Goal: Task Accomplishment & Management: Manage account settings

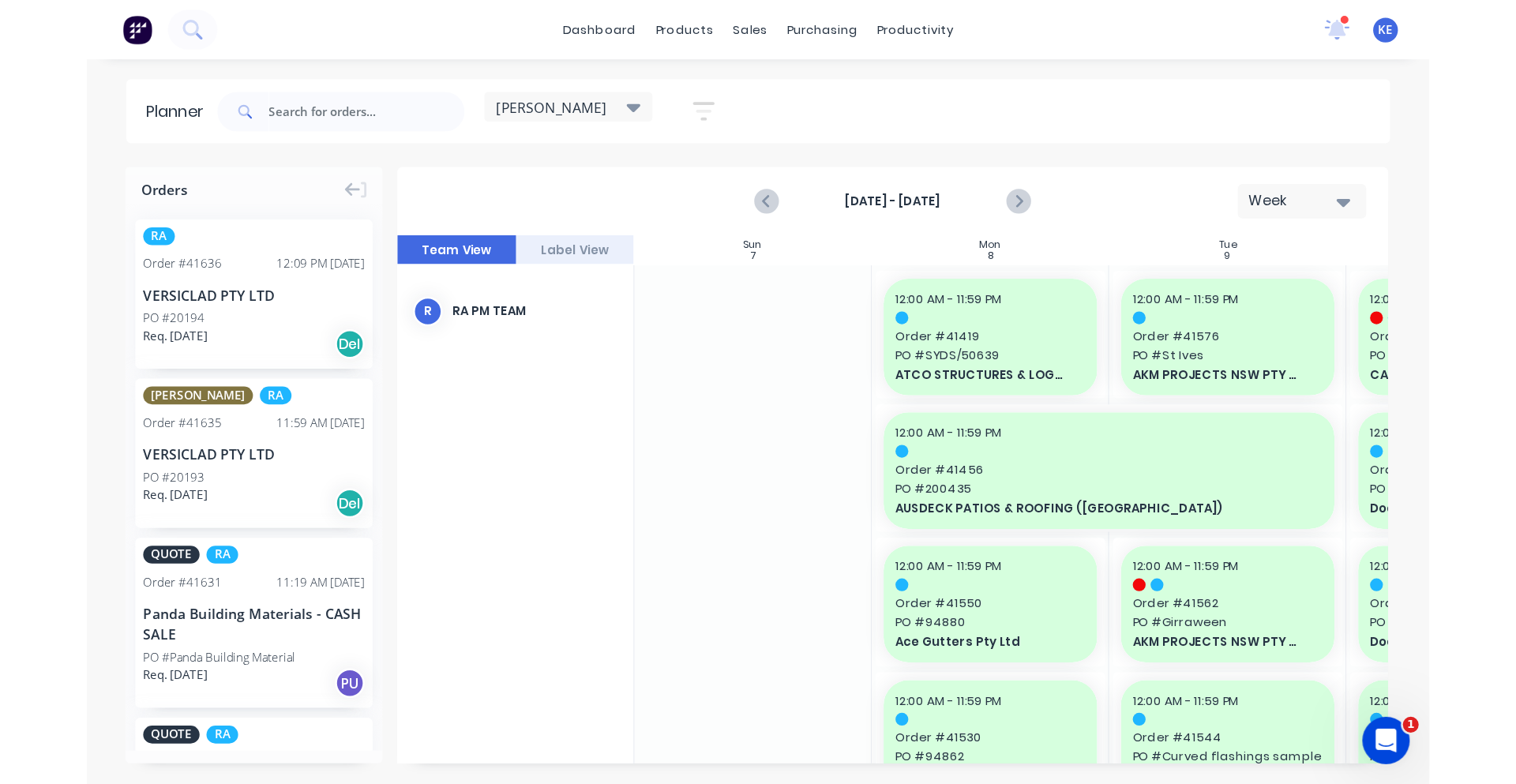
scroll to position [0, 1]
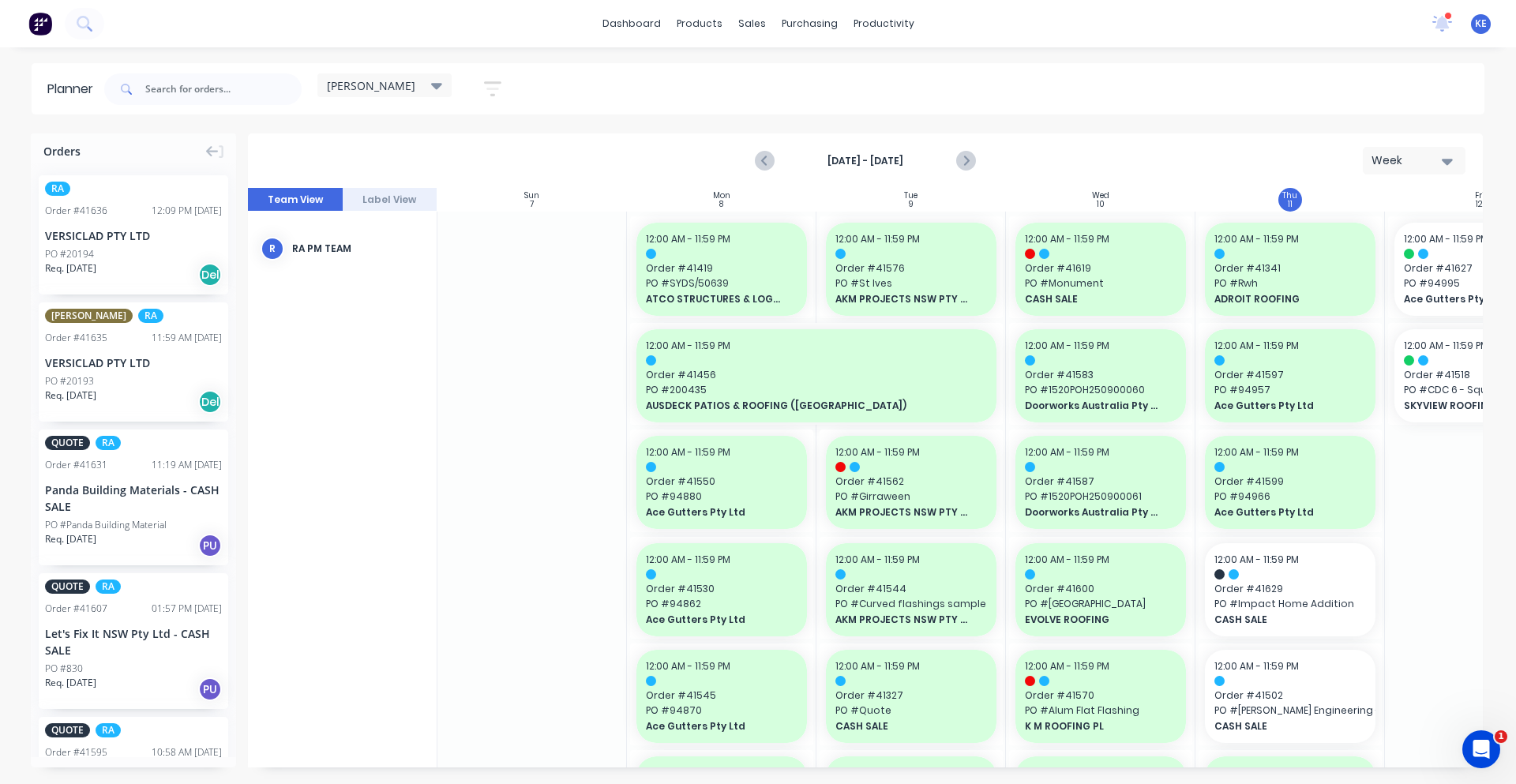
scroll to position [0, 1]
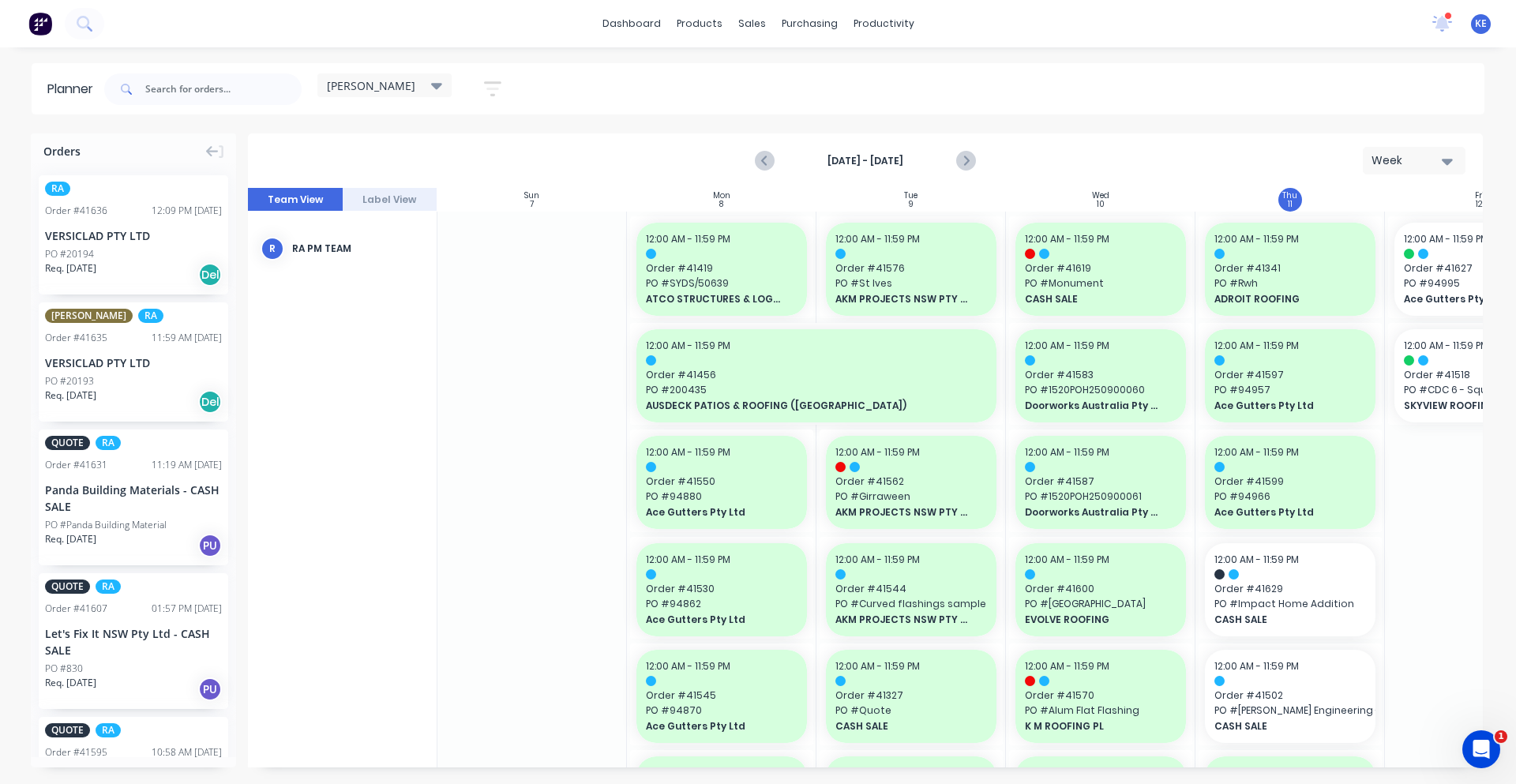
scroll to position [0, 1]
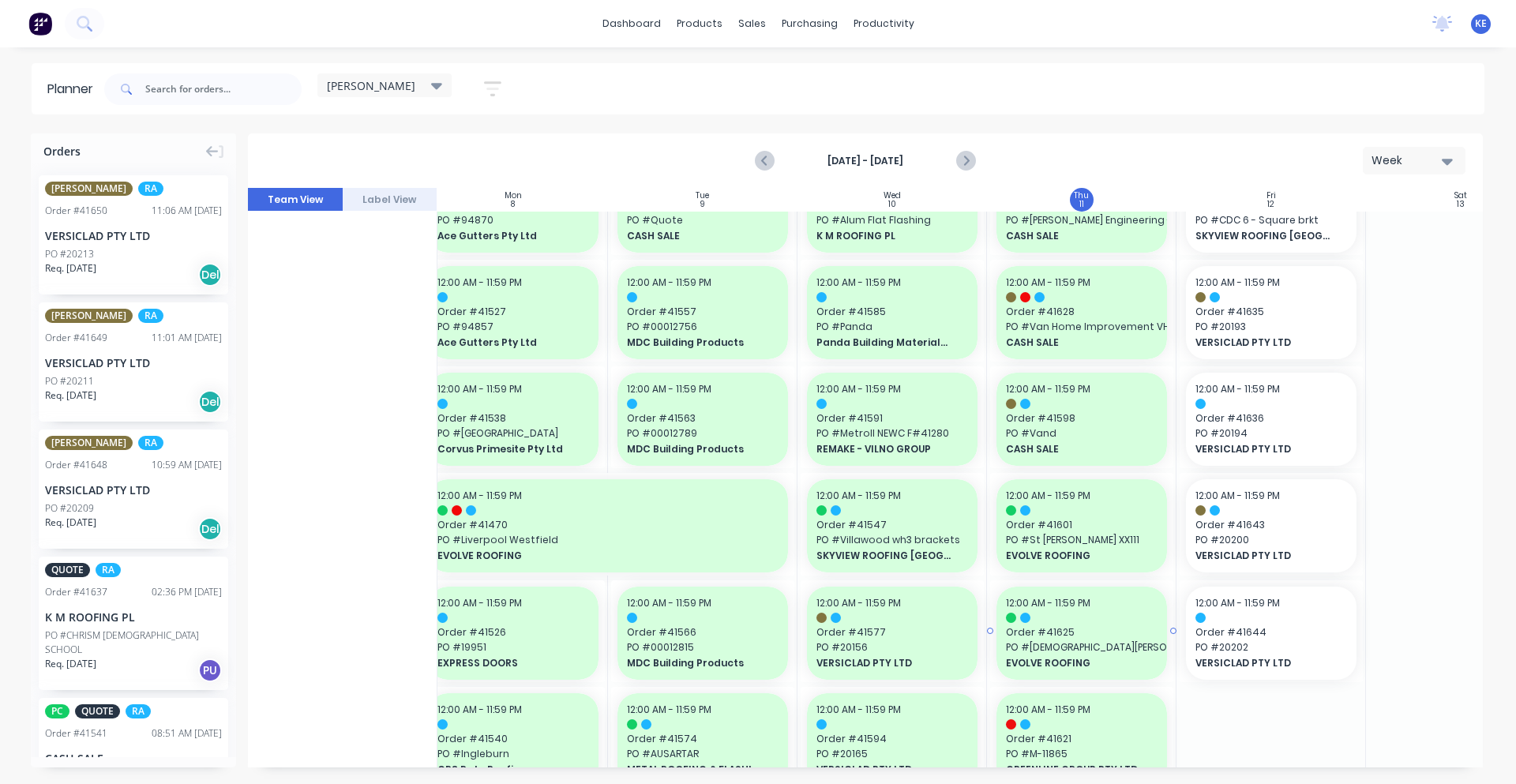
scroll to position [493, 209]
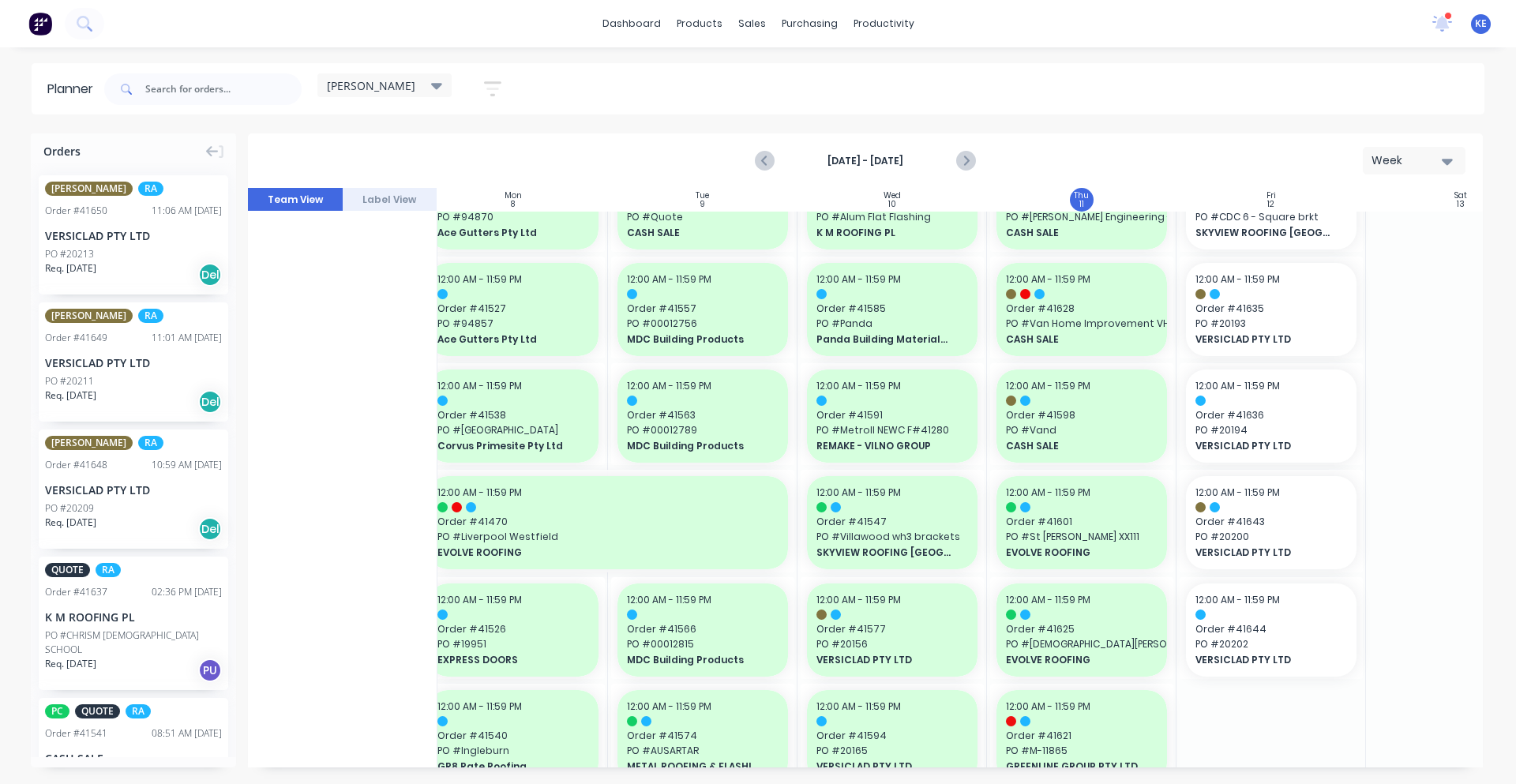
click at [1490, 362] on div "Orders [PERSON_NAME] RA Order # 41650 11:06 AM [DATE] VERSICLAD PTY LTD PO #202…" at bounding box center [758, 458] width 1516 height 650
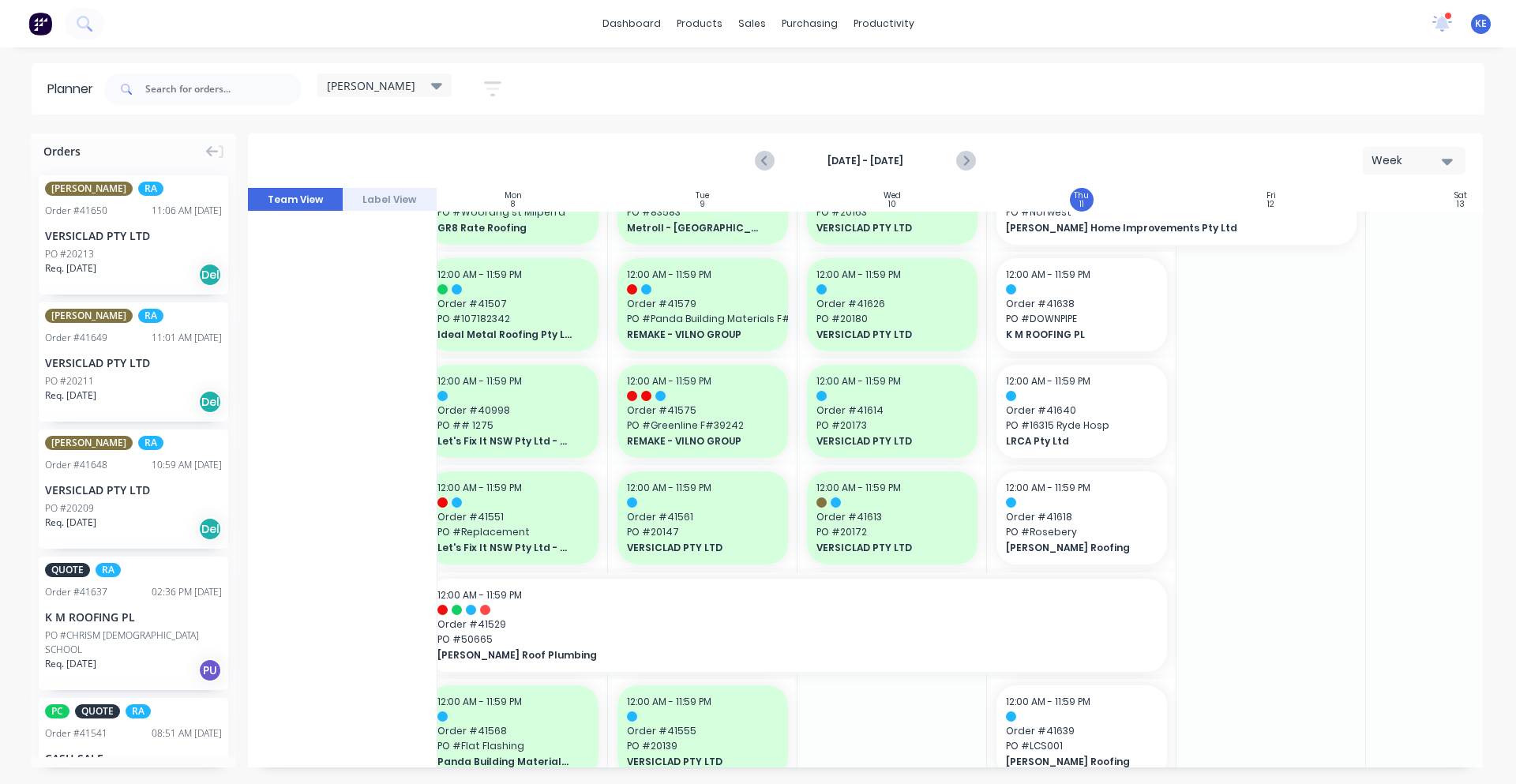
scroll to position [1092, 209]
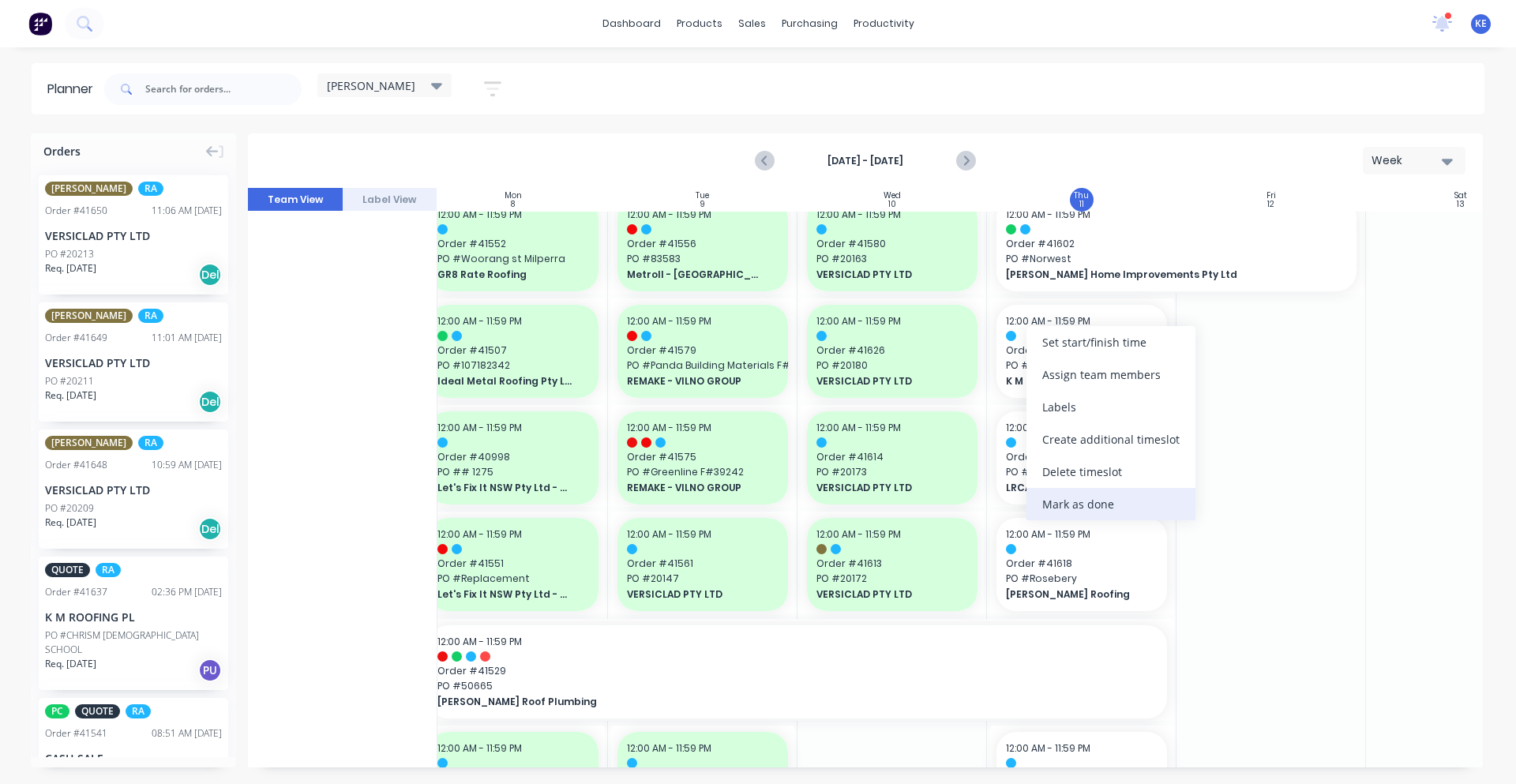
click at [1071, 505] on div "Mark as done" at bounding box center [1110, 504] width 169 height 32
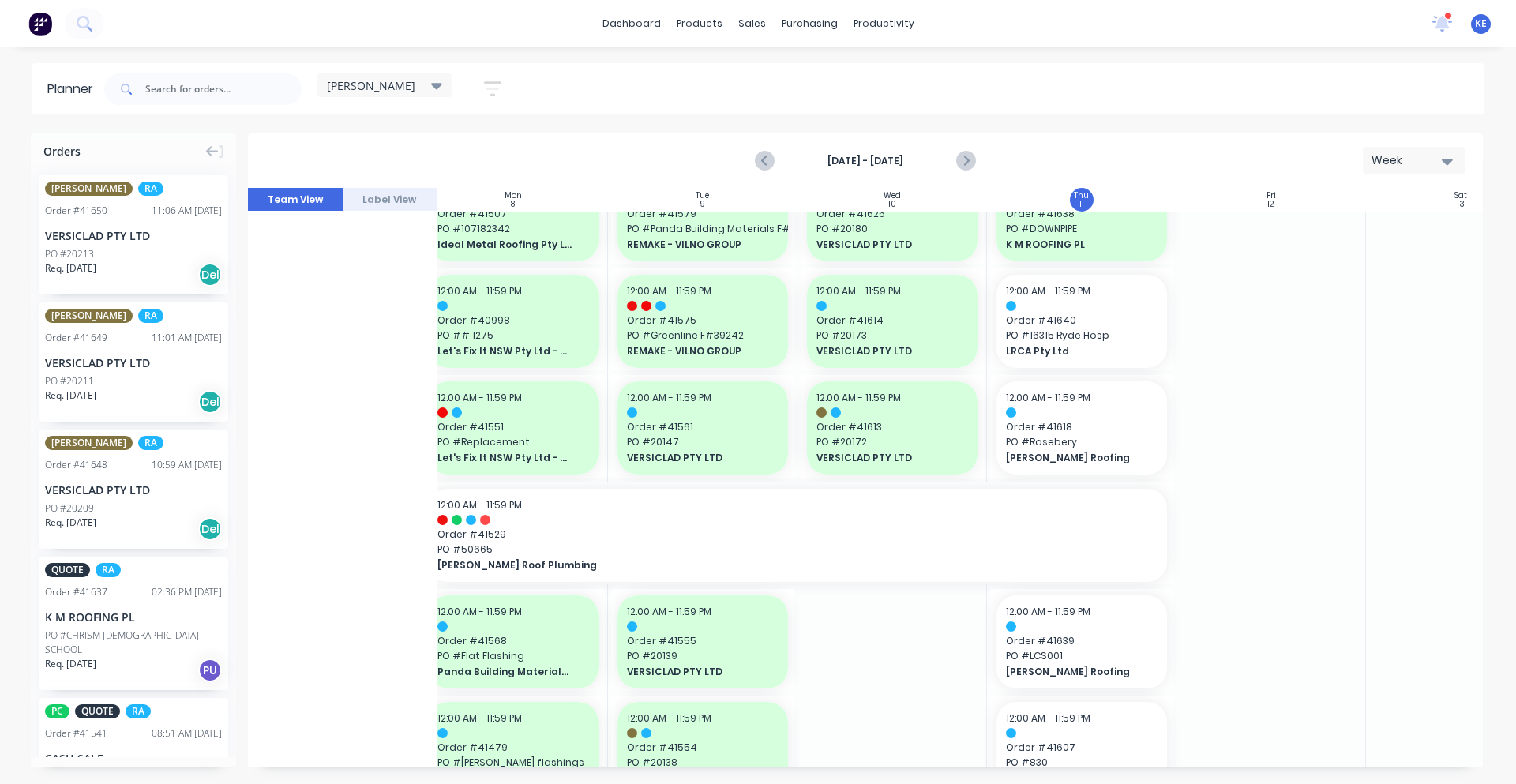
scroll to position [1256, 209]
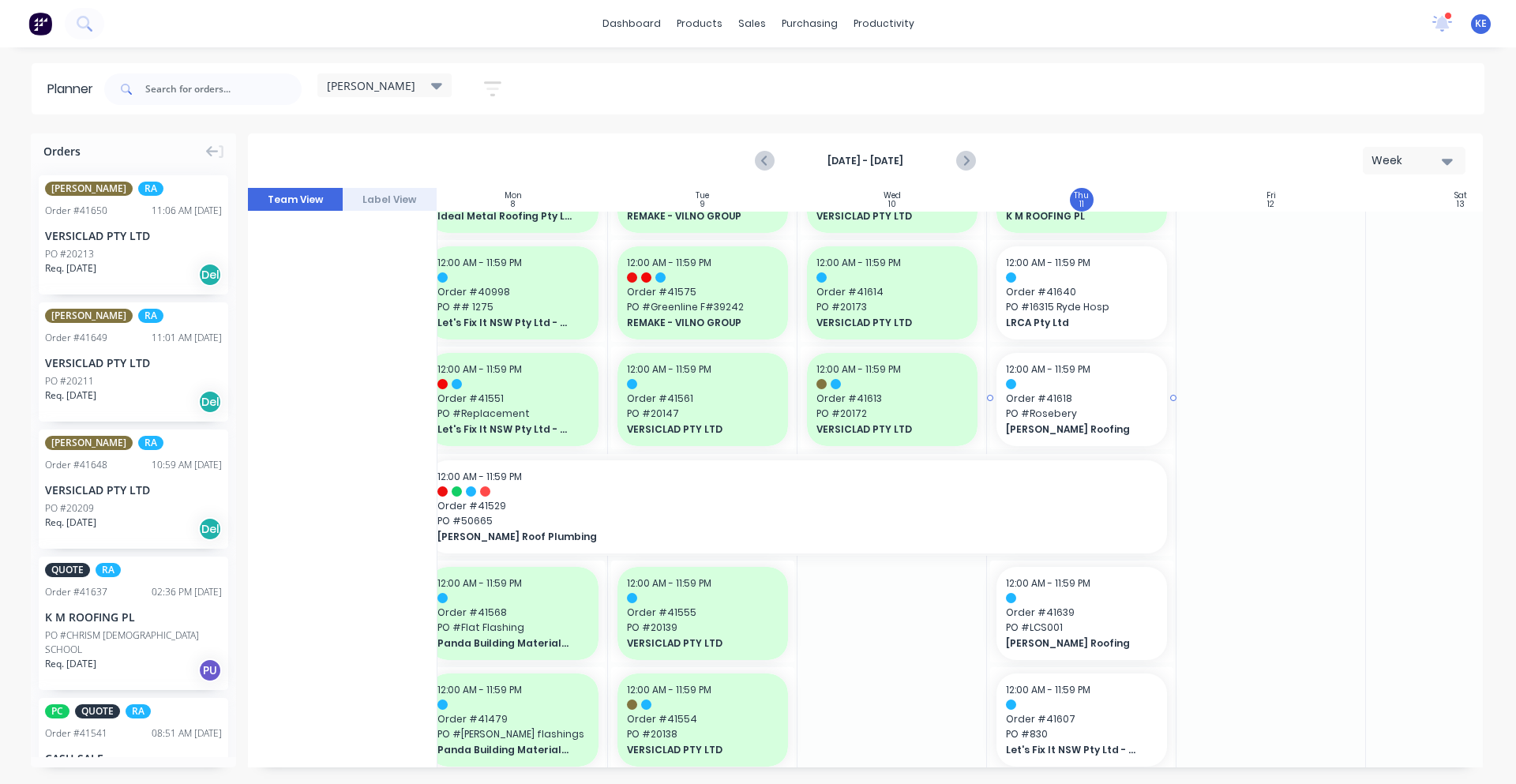
click at [1073, 418] on span "PO # Rosebery" at bounding box center [1081, 413] width 152 height 14
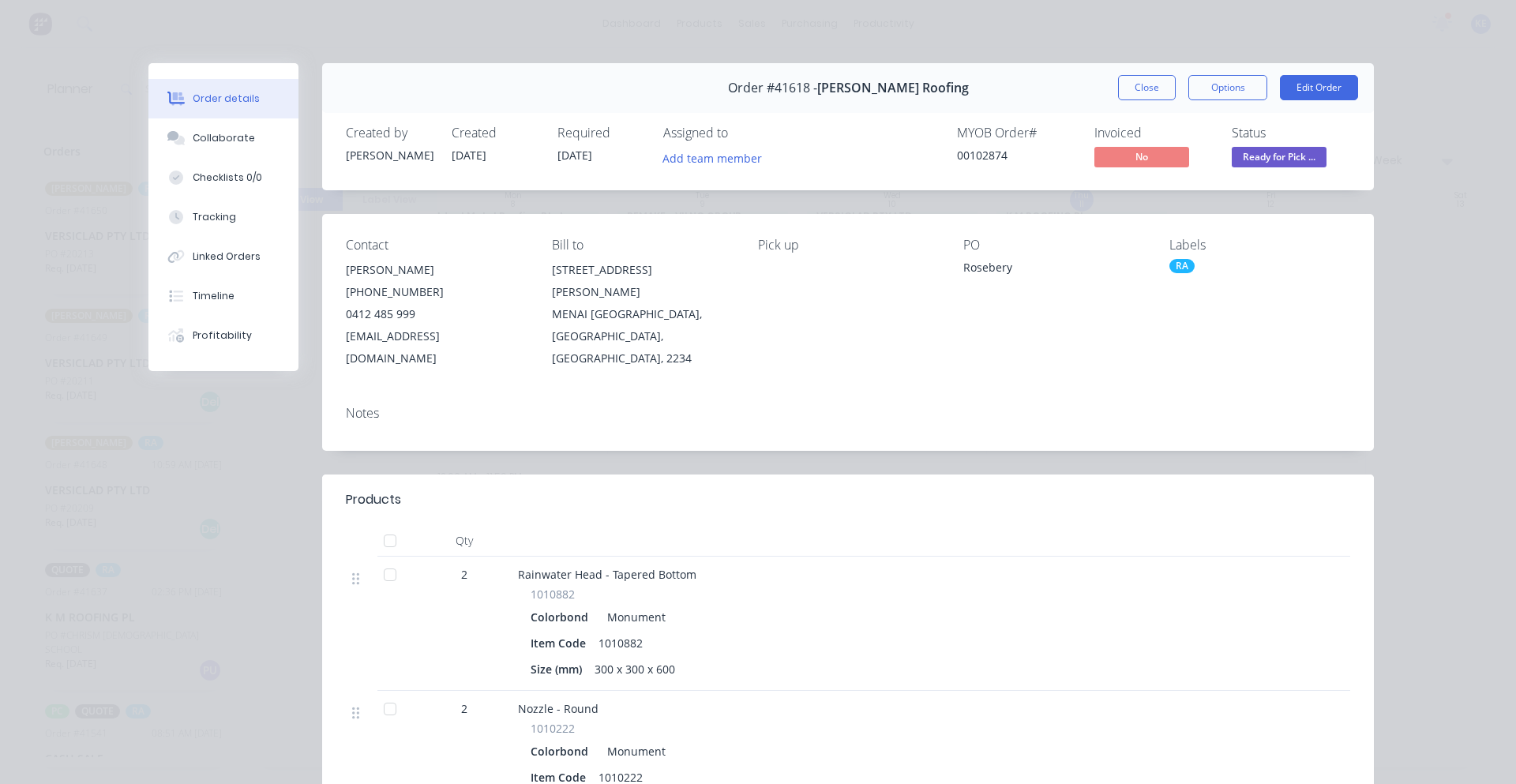
drag, startPoint x: 1126, startPoint y: 518, endPoint x: 1404, endPoint y: 597, distance: 289.0
click at [1404, 597] on div "Order details Collaborate Checklists 0/0 Tracking Linked Orders Timeline Profit…" at bounding box center [758, 392] width 1516 height 784
click at [1138, 84] on button "Close" at bounding box center [1146, 88] width 57 height 26
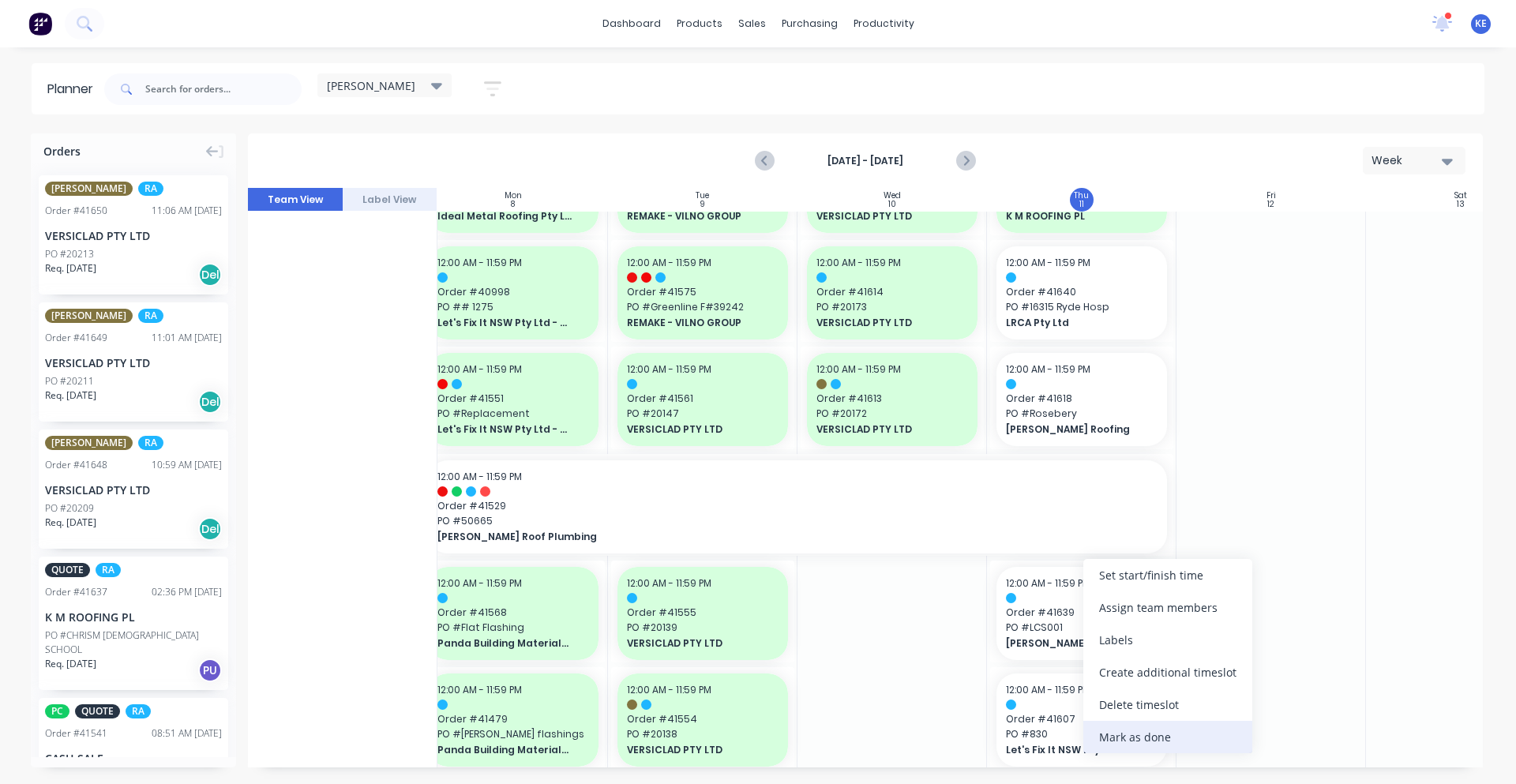
click at [1163, 735] on div "Mark as done" at bounding box center [1167, 737] width 169 height 32
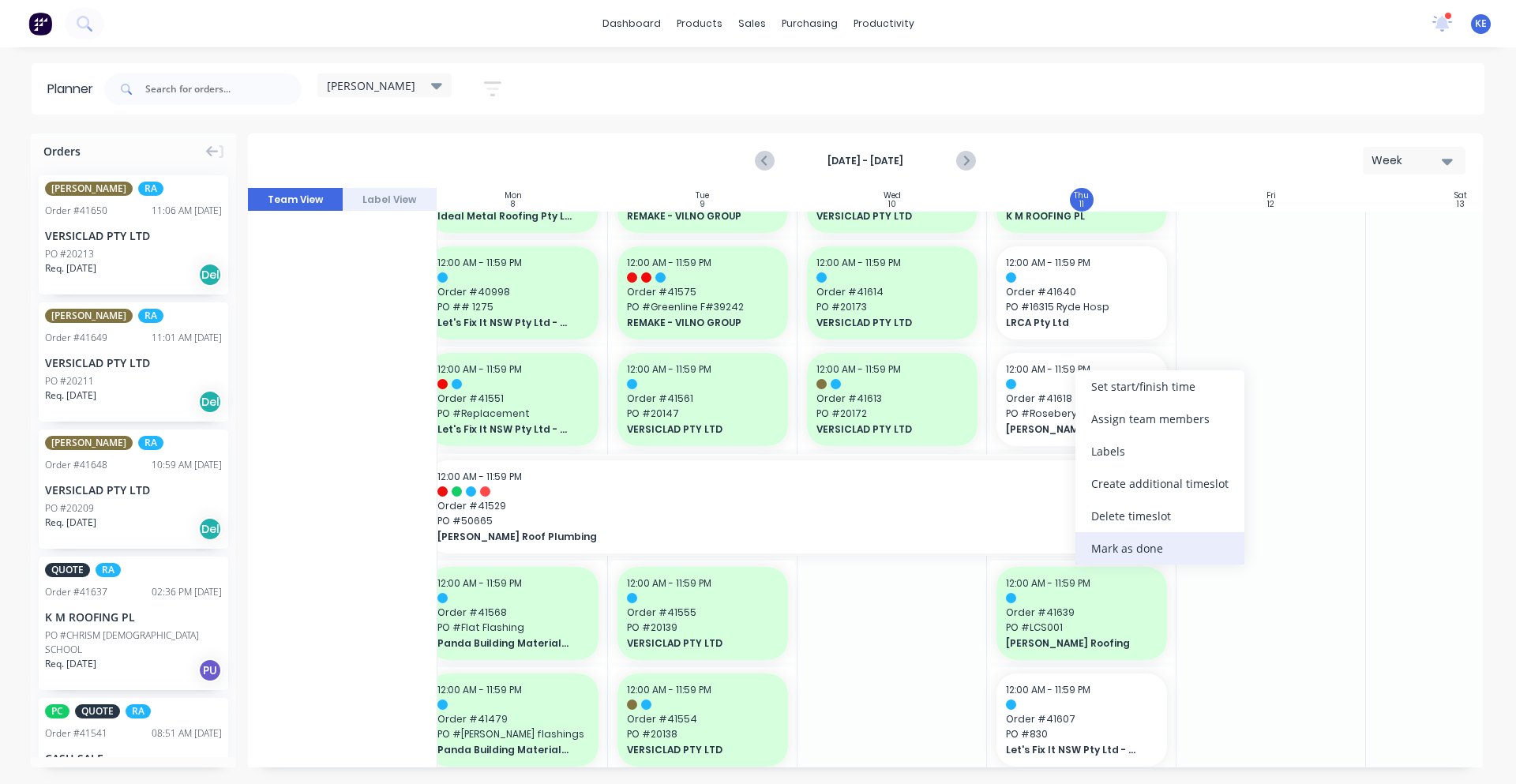
click at [1177, 549] on div "Mark as done" at bounding box center [1160, 549] width 169 height 32
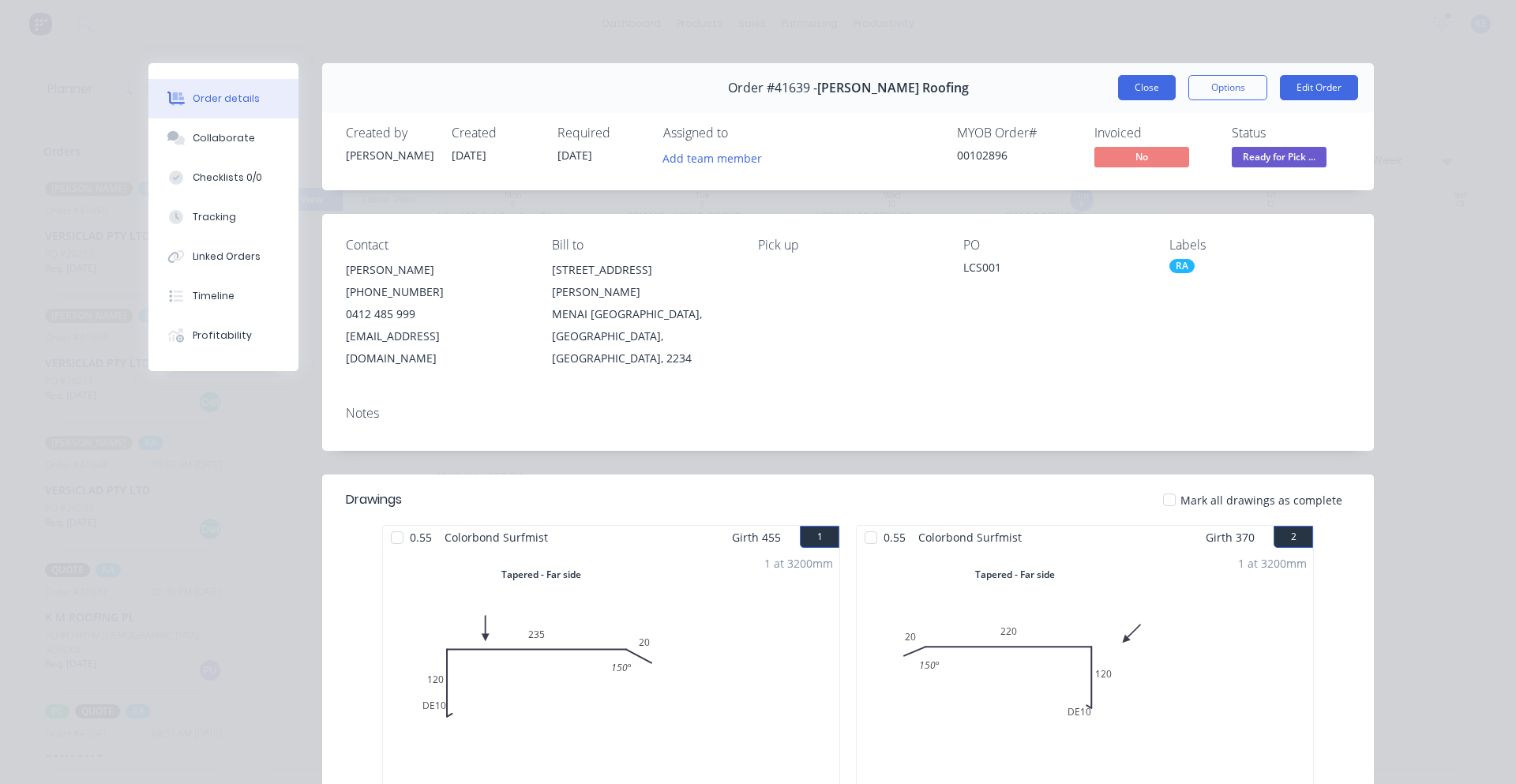
click at [1130, 90] on button "Close" at bounding box center [1146, 88] width 57 height 26
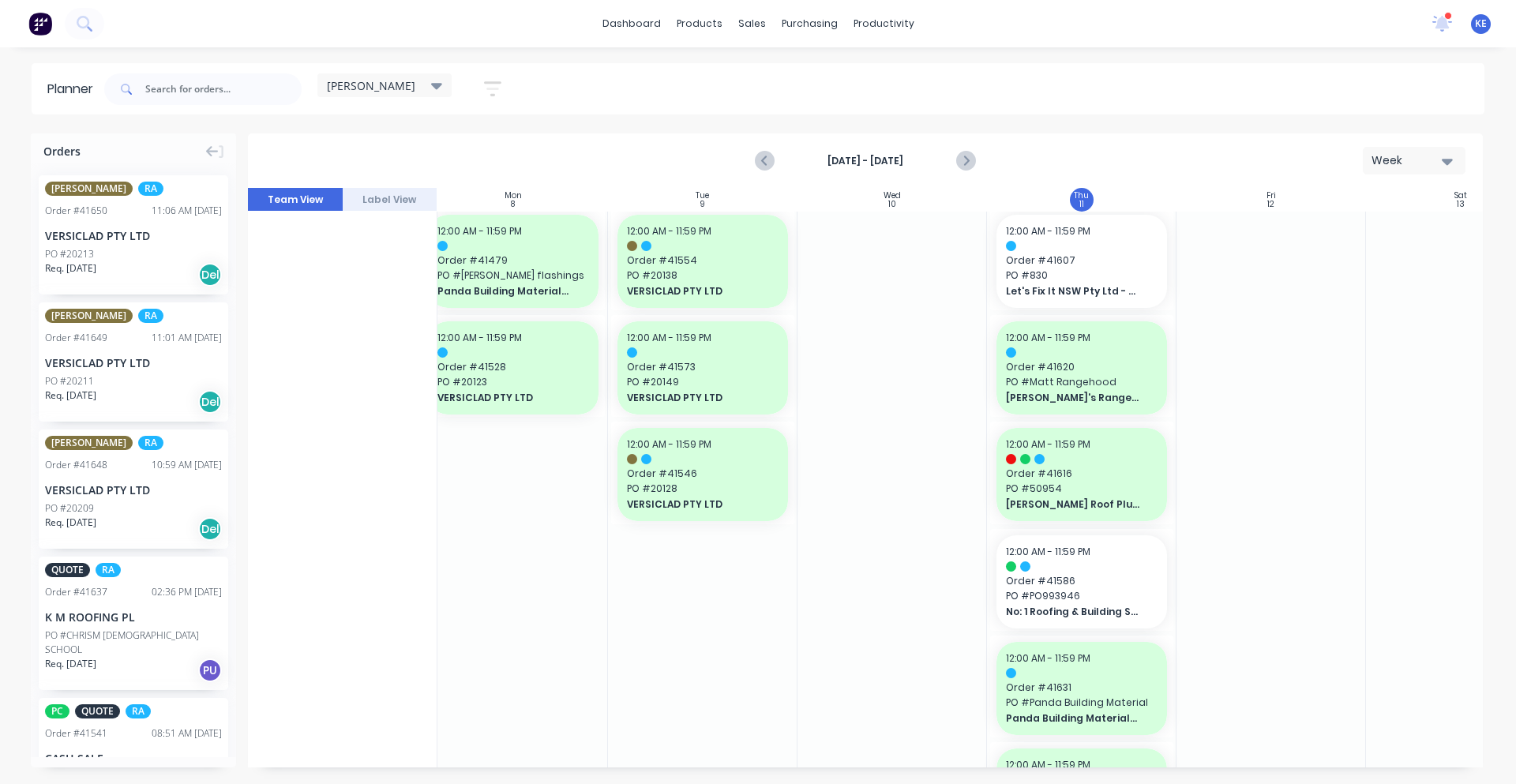
scroll to position [1750, 209]
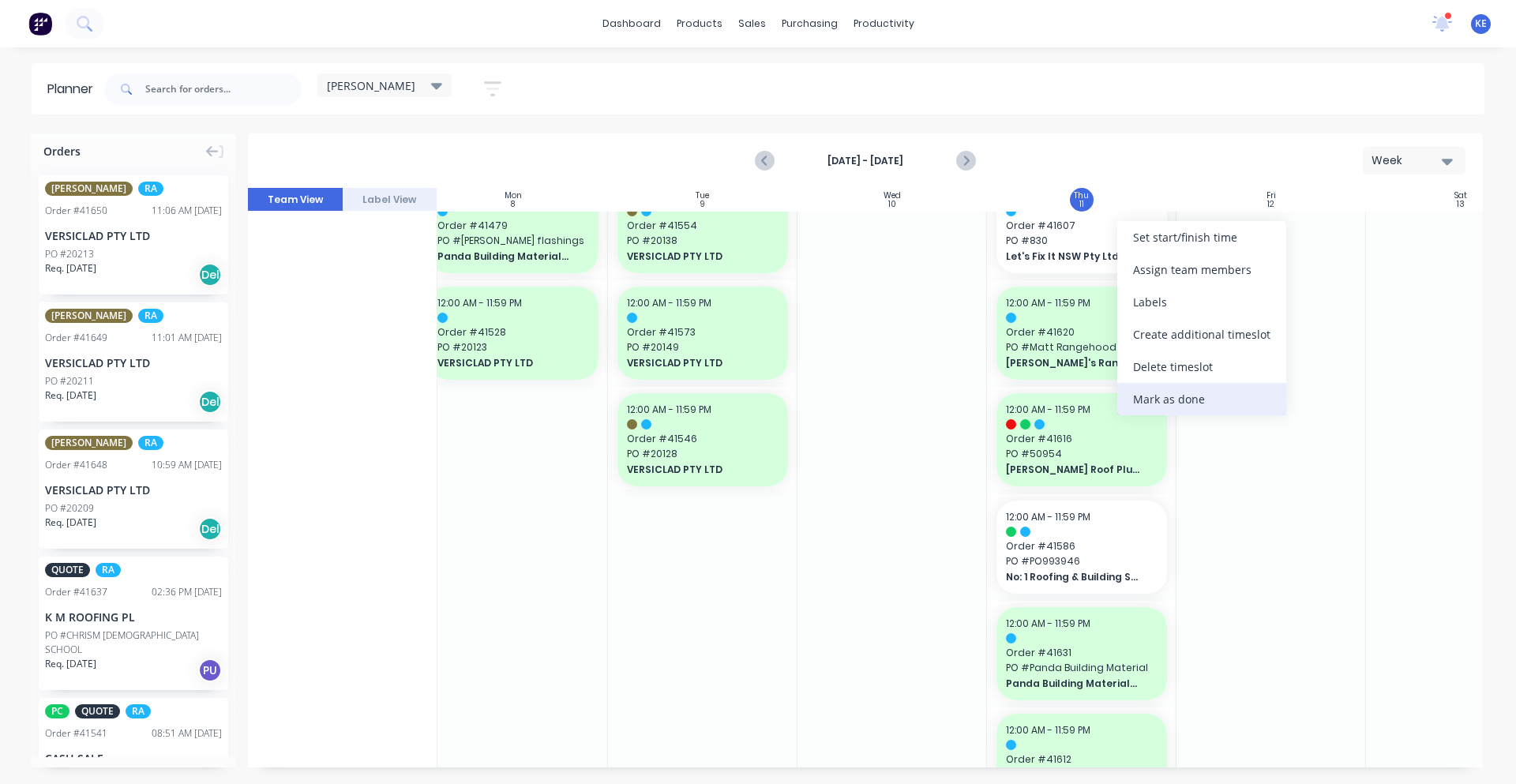
click at [1207, 392] on div "Mark as done" at bounding box center [1202, 399] width 169 height 32
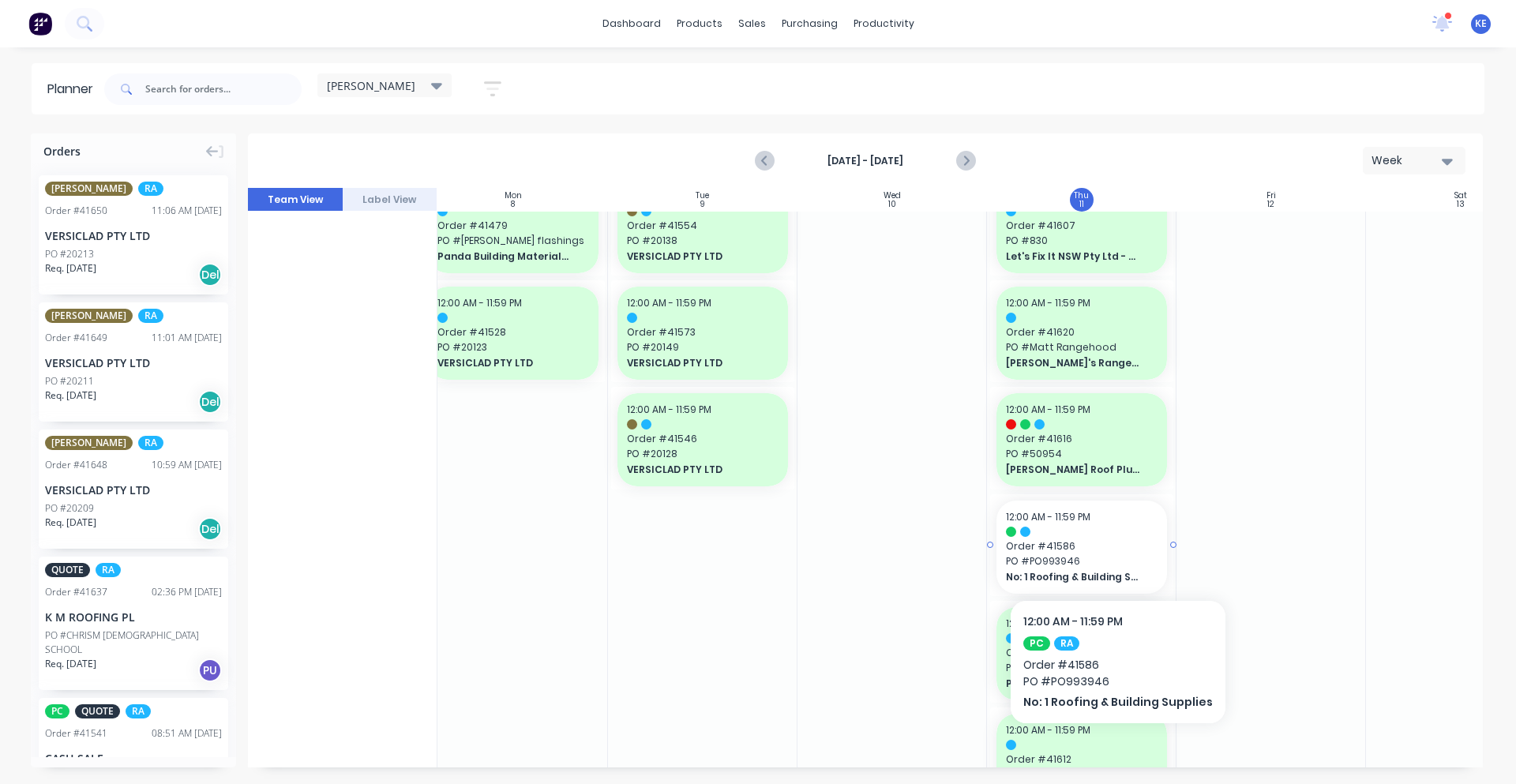
click at [1112, 552] on span "Order # 41586" at bounding box center [1081, 546] width 152 height 14
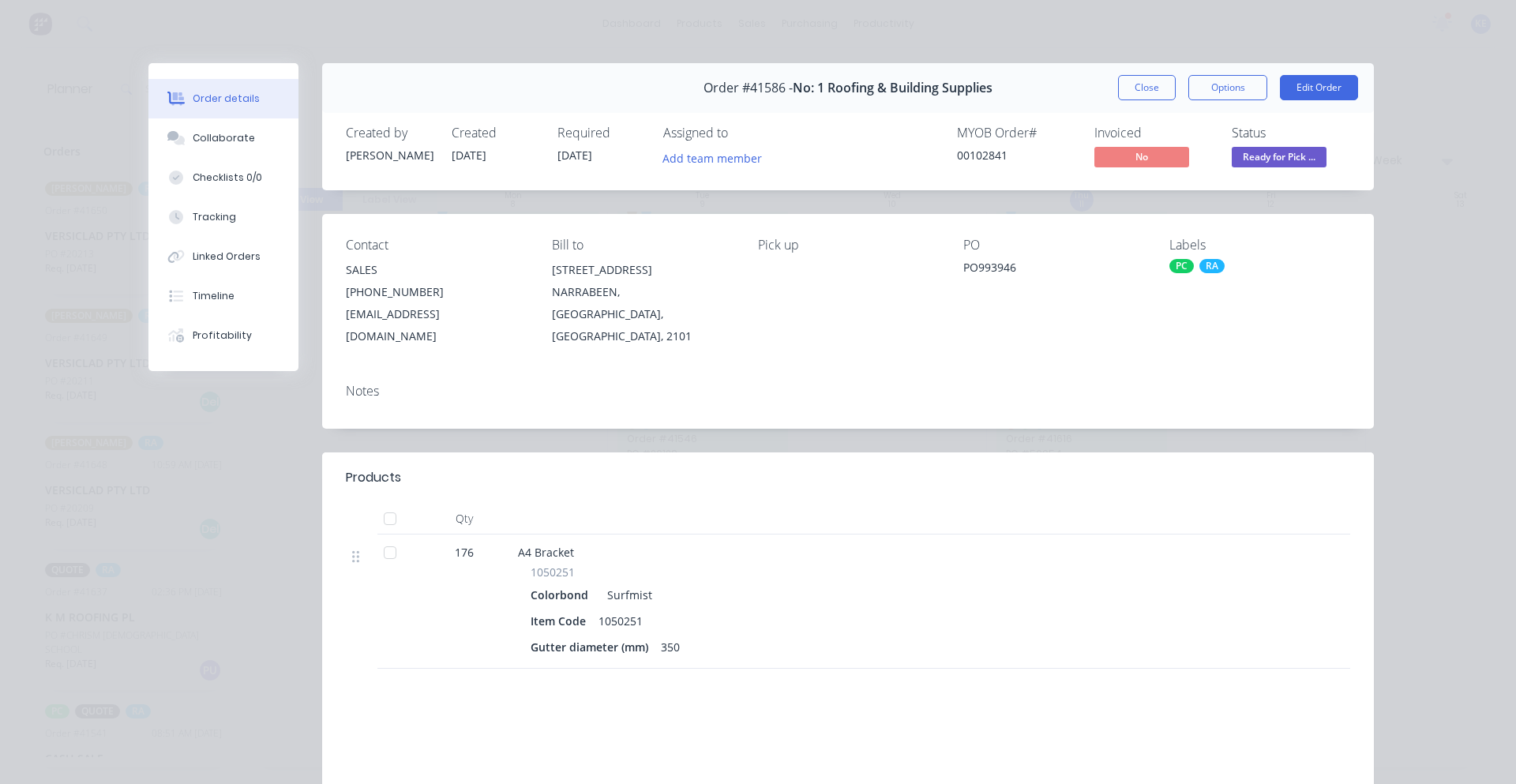
click at [1118, 87] on button "Close" at bounding box center [1146, 88] width 57 height 26
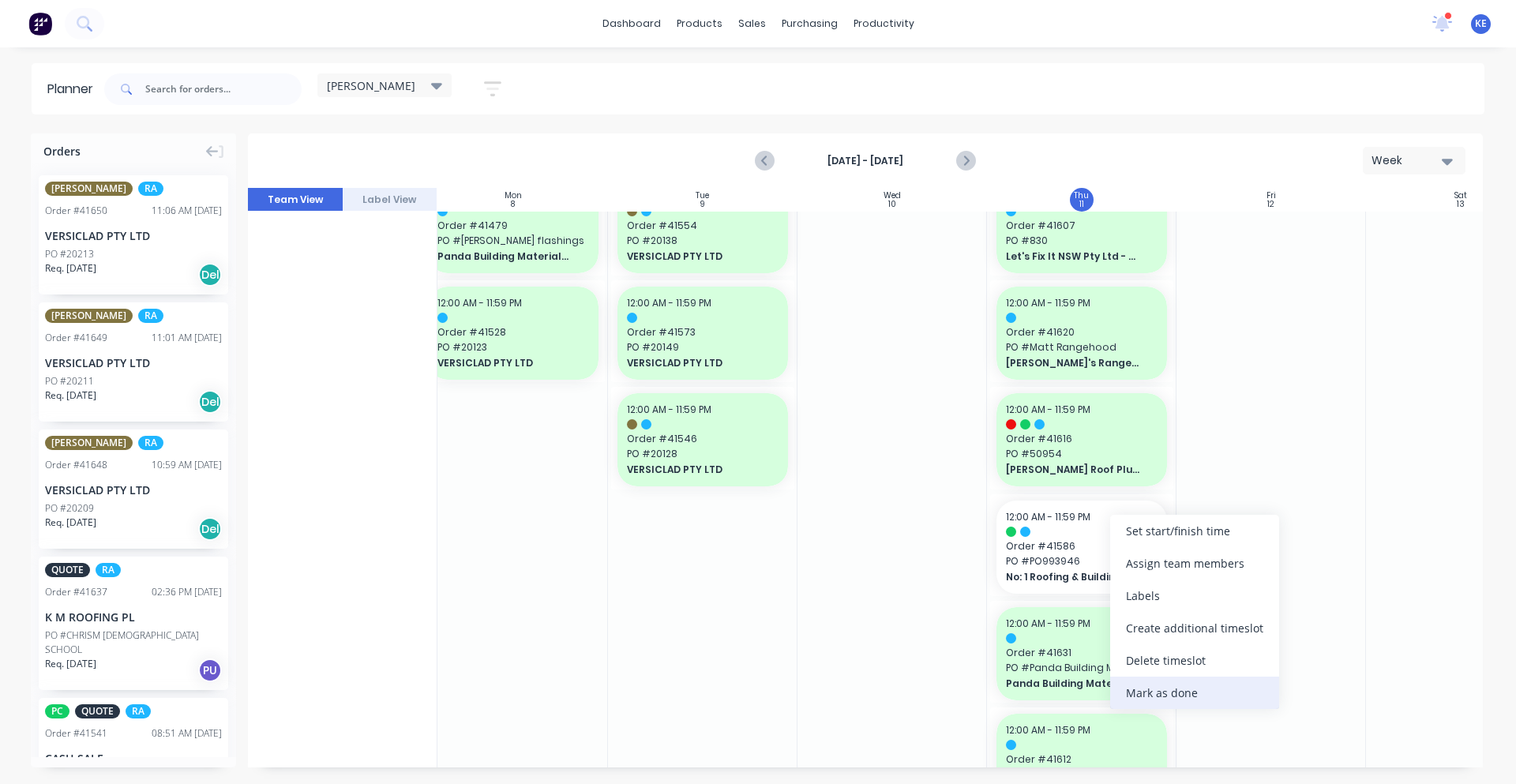
click at [1189, 685] on div "Mark as done" at bounding box center [1194, 693] width 169 height 32
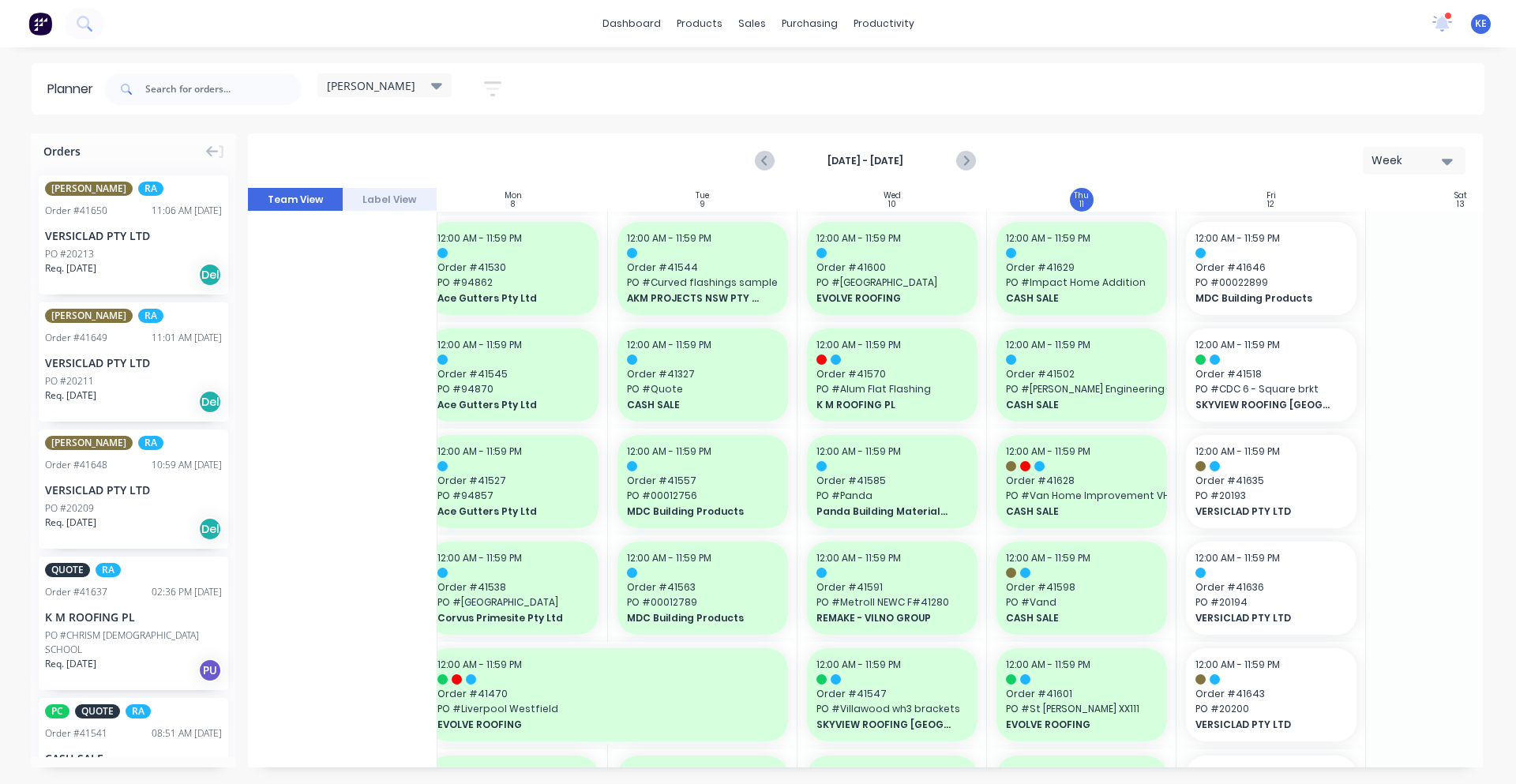
scroll to position [0, 209]
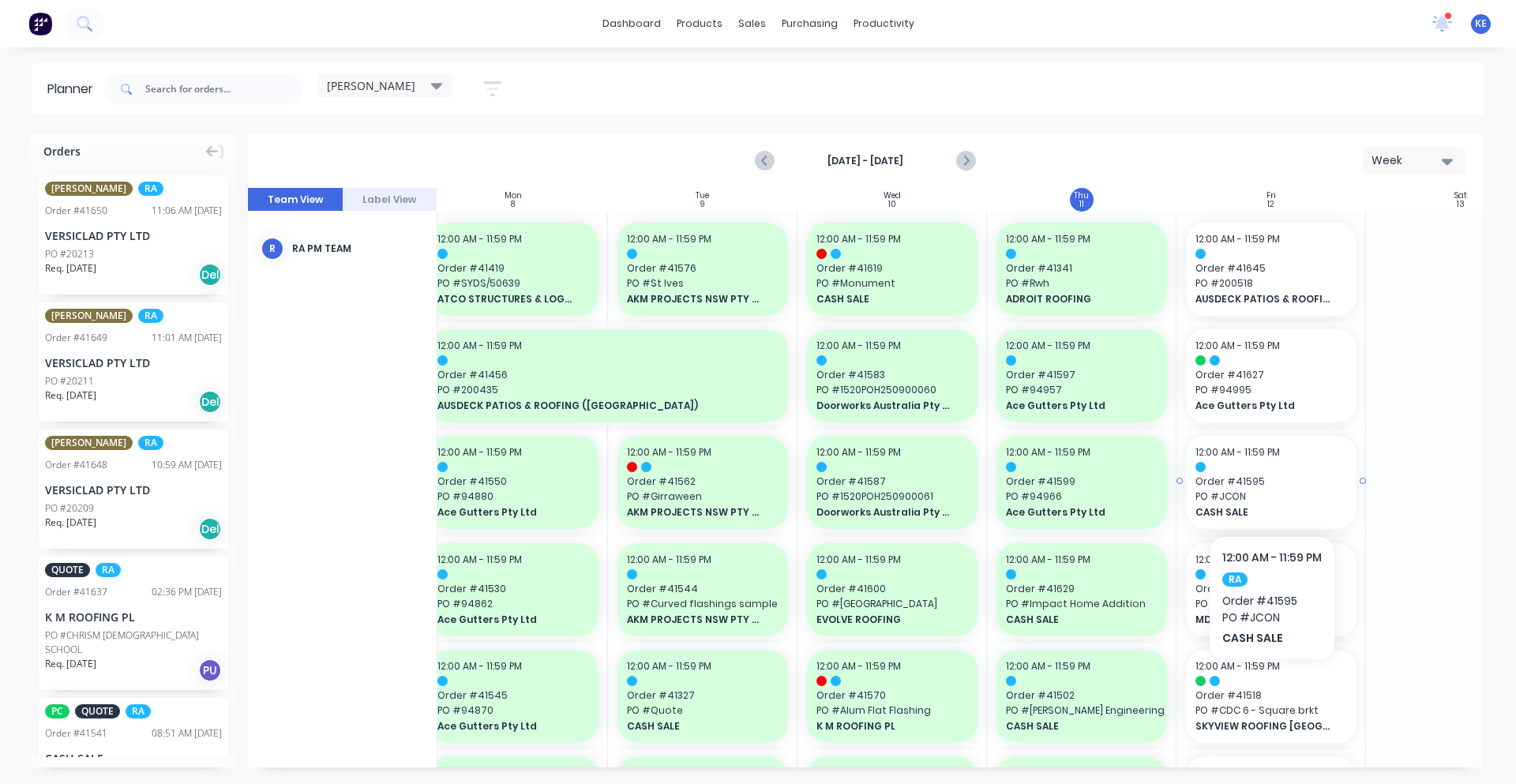
click at [1272, 522] on div "12:00 AM - 11:59 PM Order # 41595 PO # JCON CASH SALE" at bounding box center [1271, 482] width 171 height 93
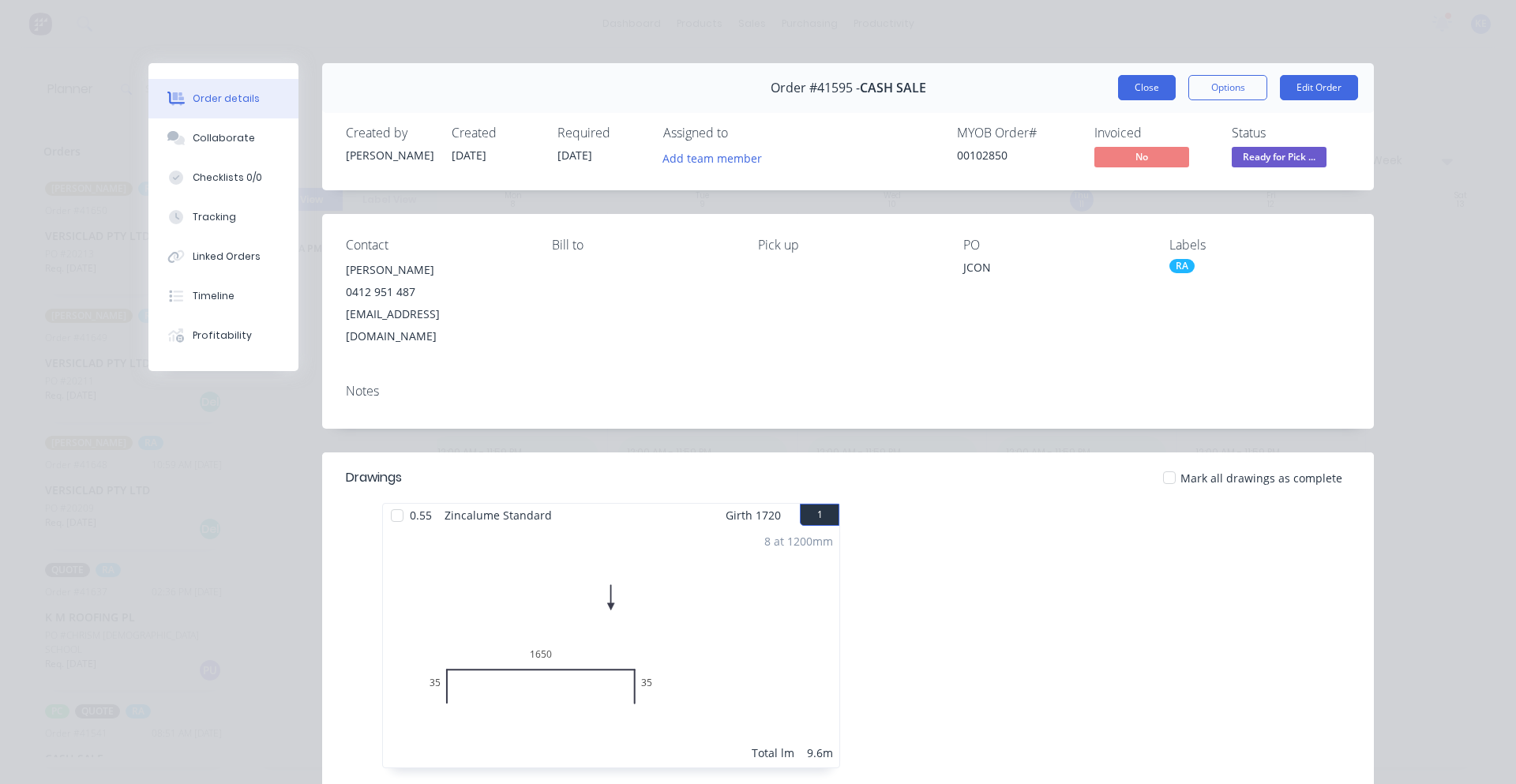
click at [1137, 85] on button "Close" at bounding box center [1146, 88] width 57 height 26
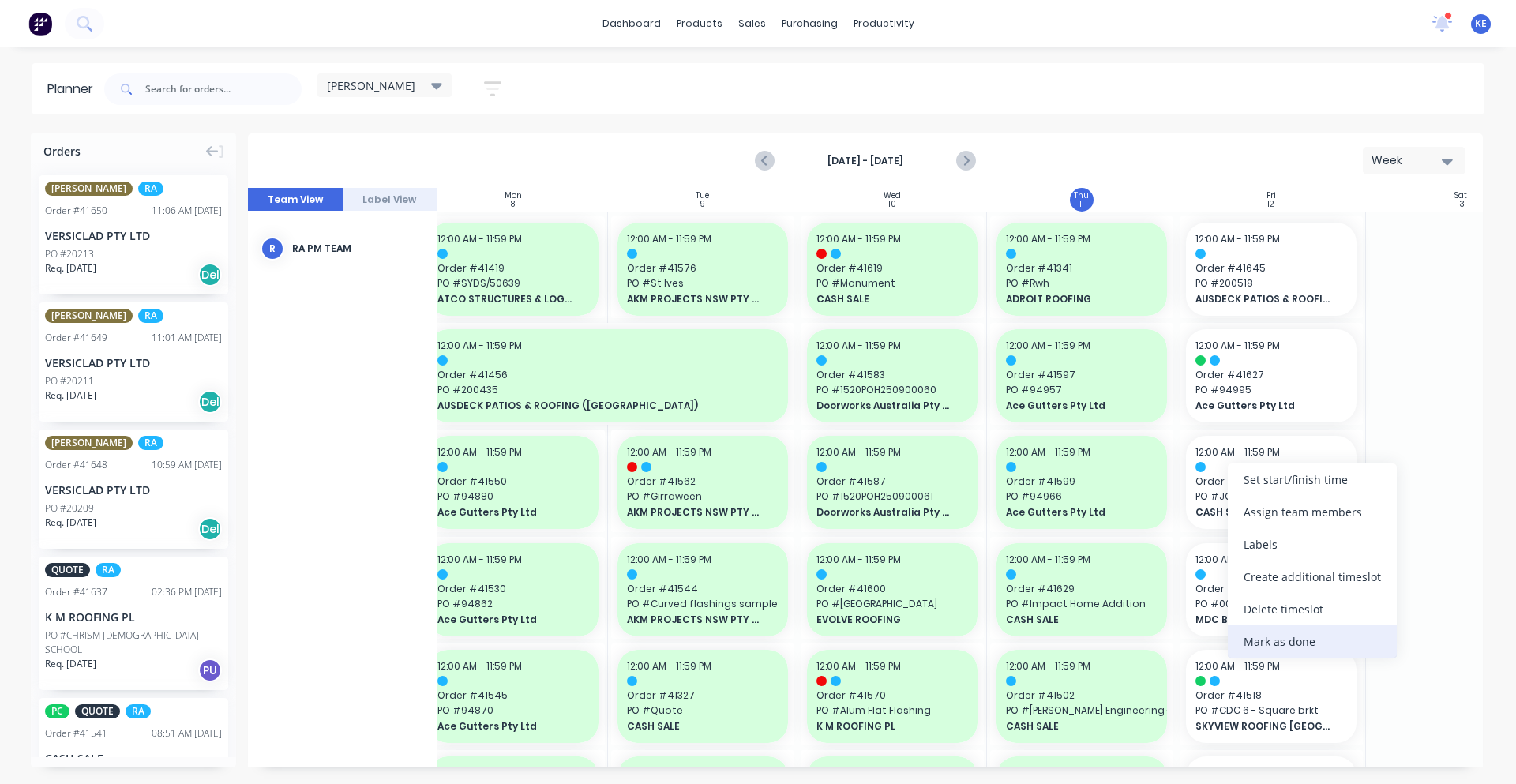
click at [1283, 642] on div "Mark as done" at bounding box center [1312, 641] width 169 height 32
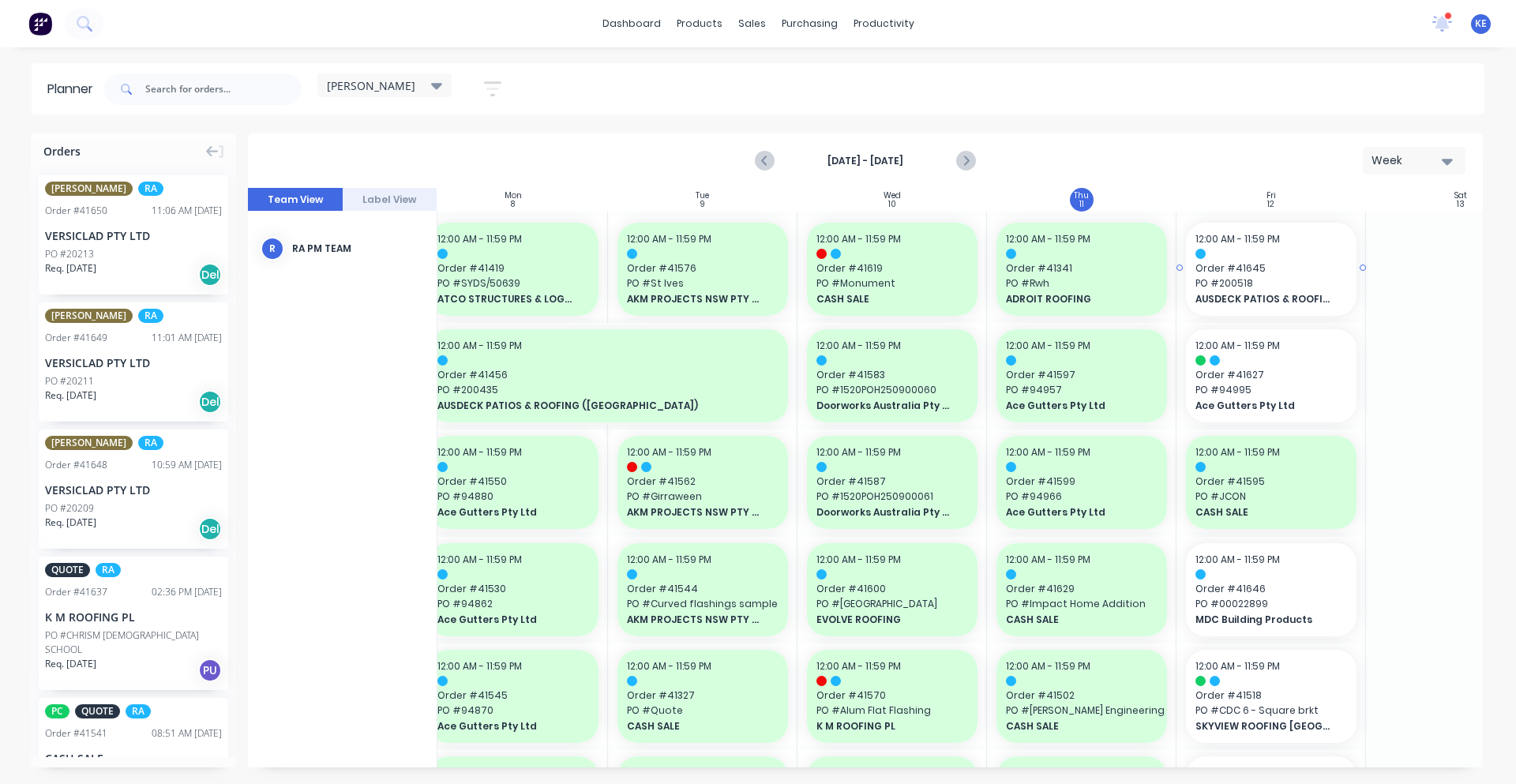
click at [1301, 285] on span "PO # 200518" at bounding box center [1271, 283] width 152 height 14
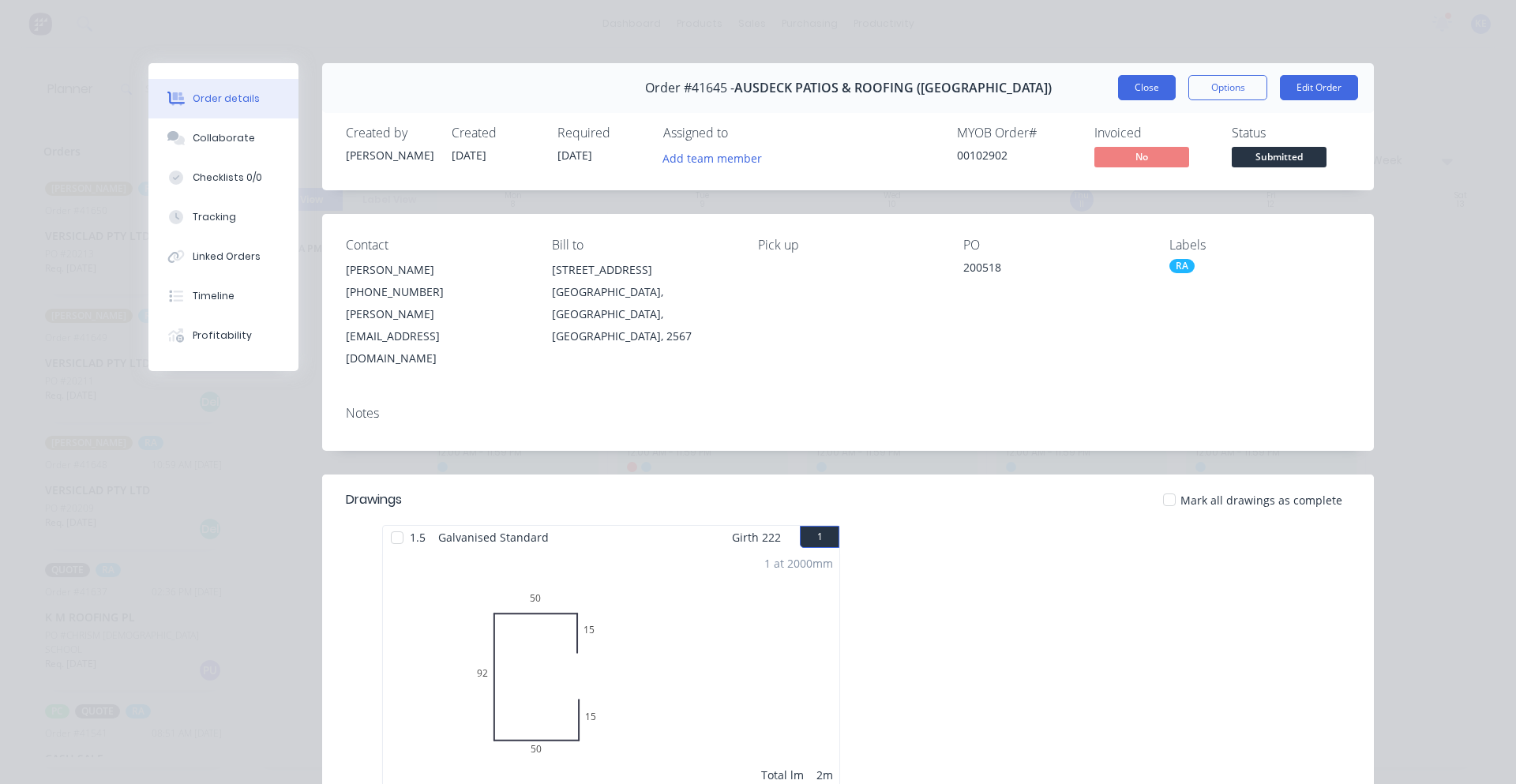
click at [1133, 88] on button "Close" at bounding box center [1146, 88] width 57 height 26
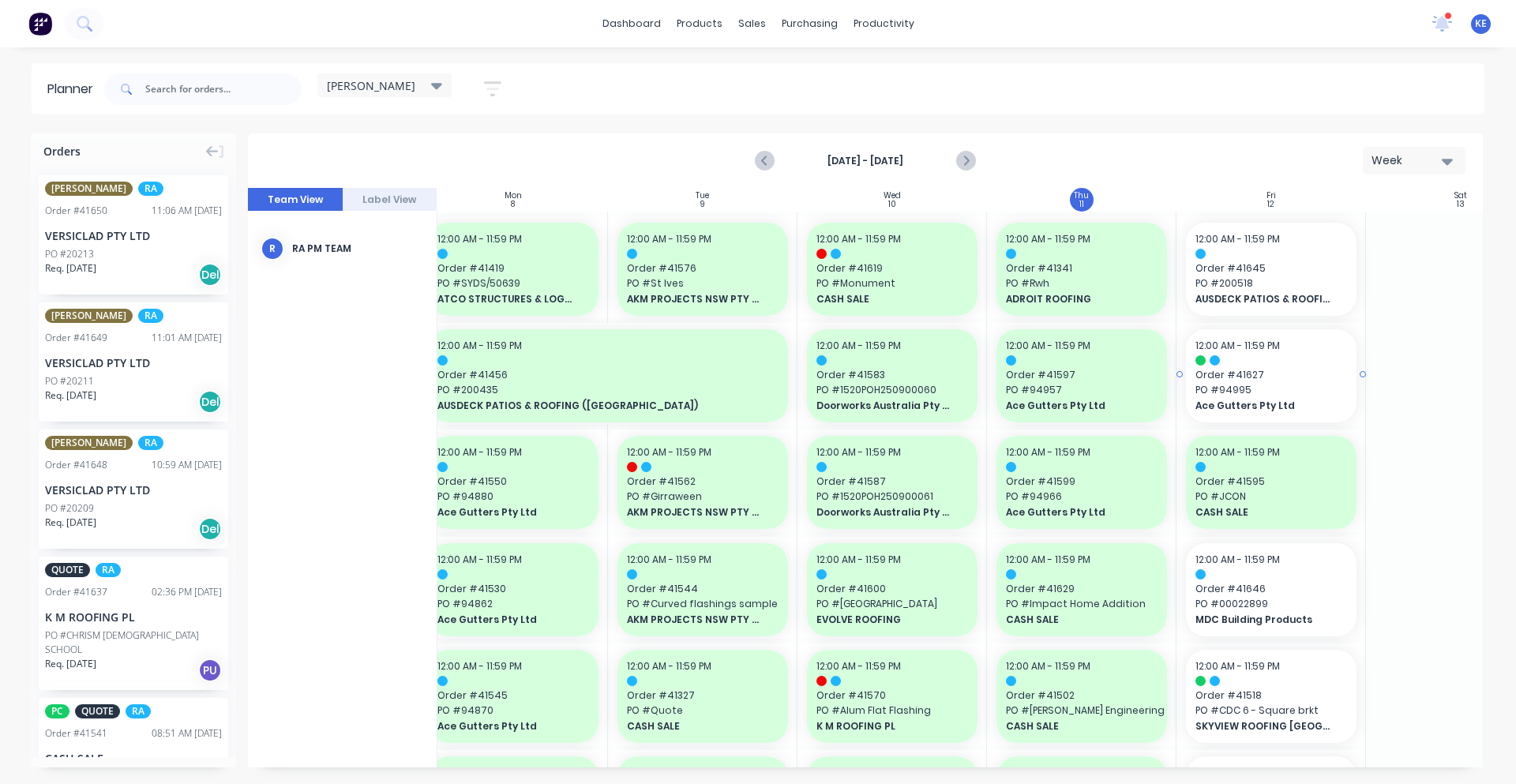
click at [1282, 413] on div "12:00 AM - 11:59 PM Order # 41627 PO # 94995 Ace Gutters Pty Ltd" at bounding box center [1271, 376] width 171 height 93
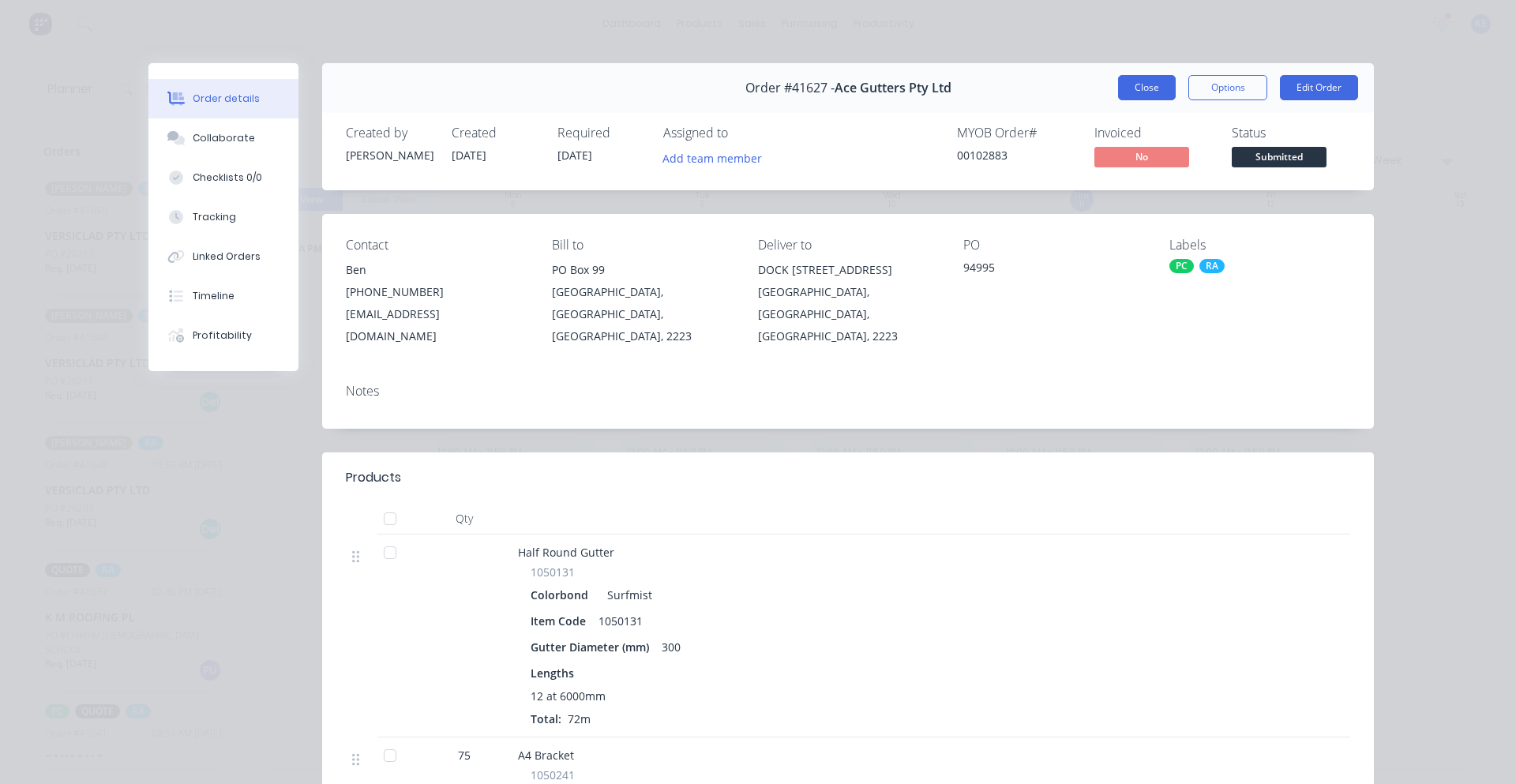
click at [1118, 94] on button "Close" at bounding box center [1146, 88] width 57 height 26
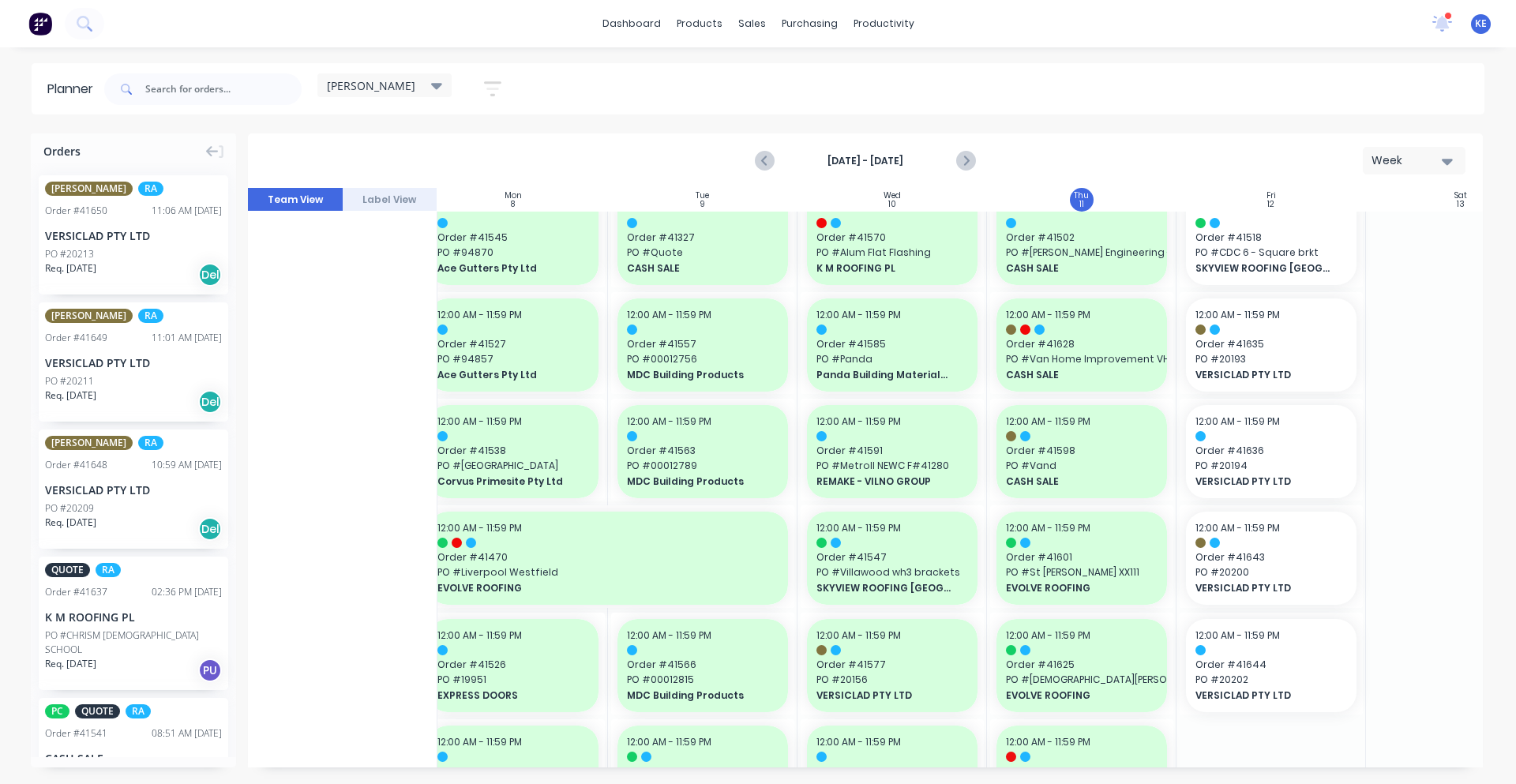
scroll to position [330, 209]
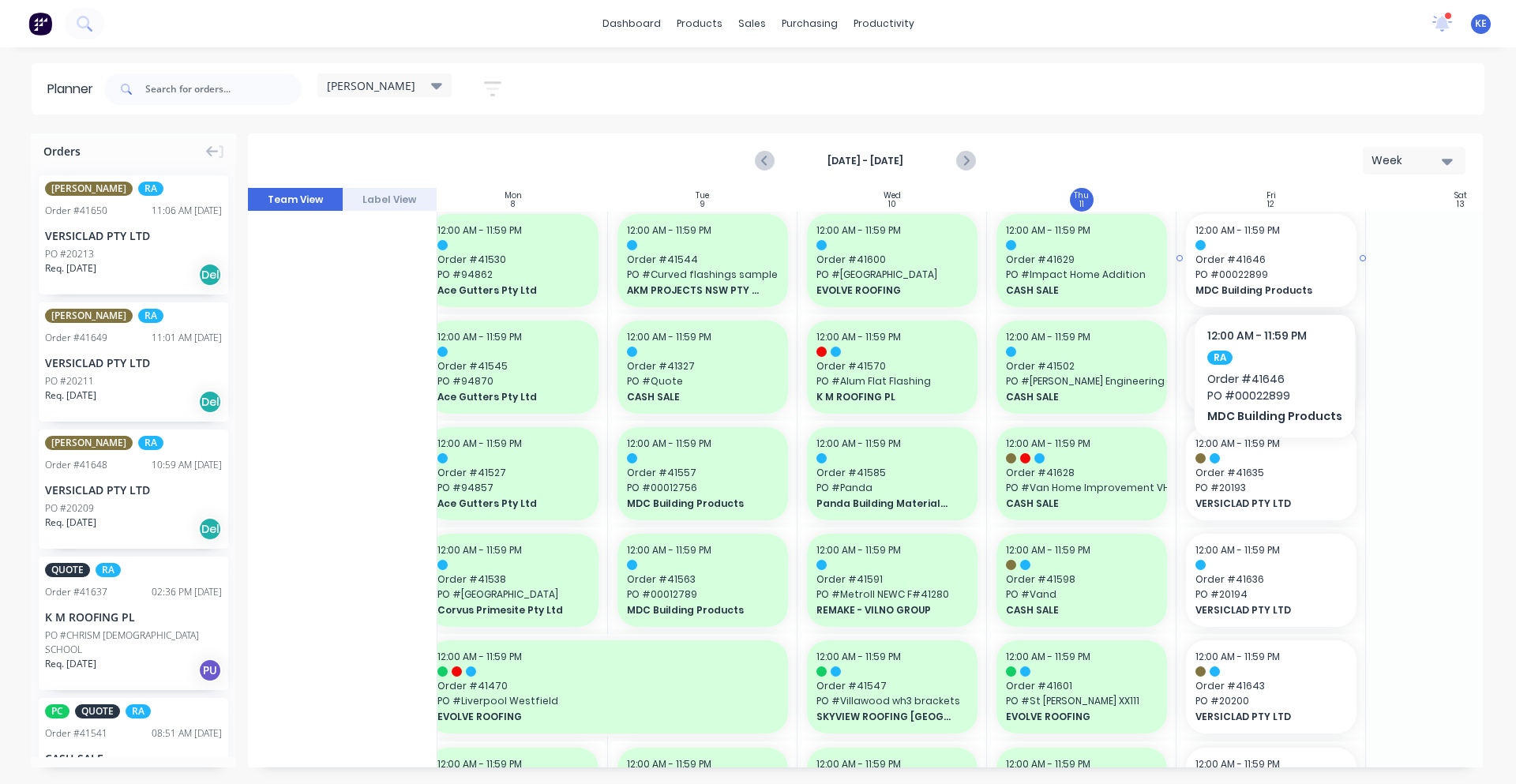
click at [1306, 292] on span "MDC Building Products" at bounding box center [1263, 290] width 136 height 14
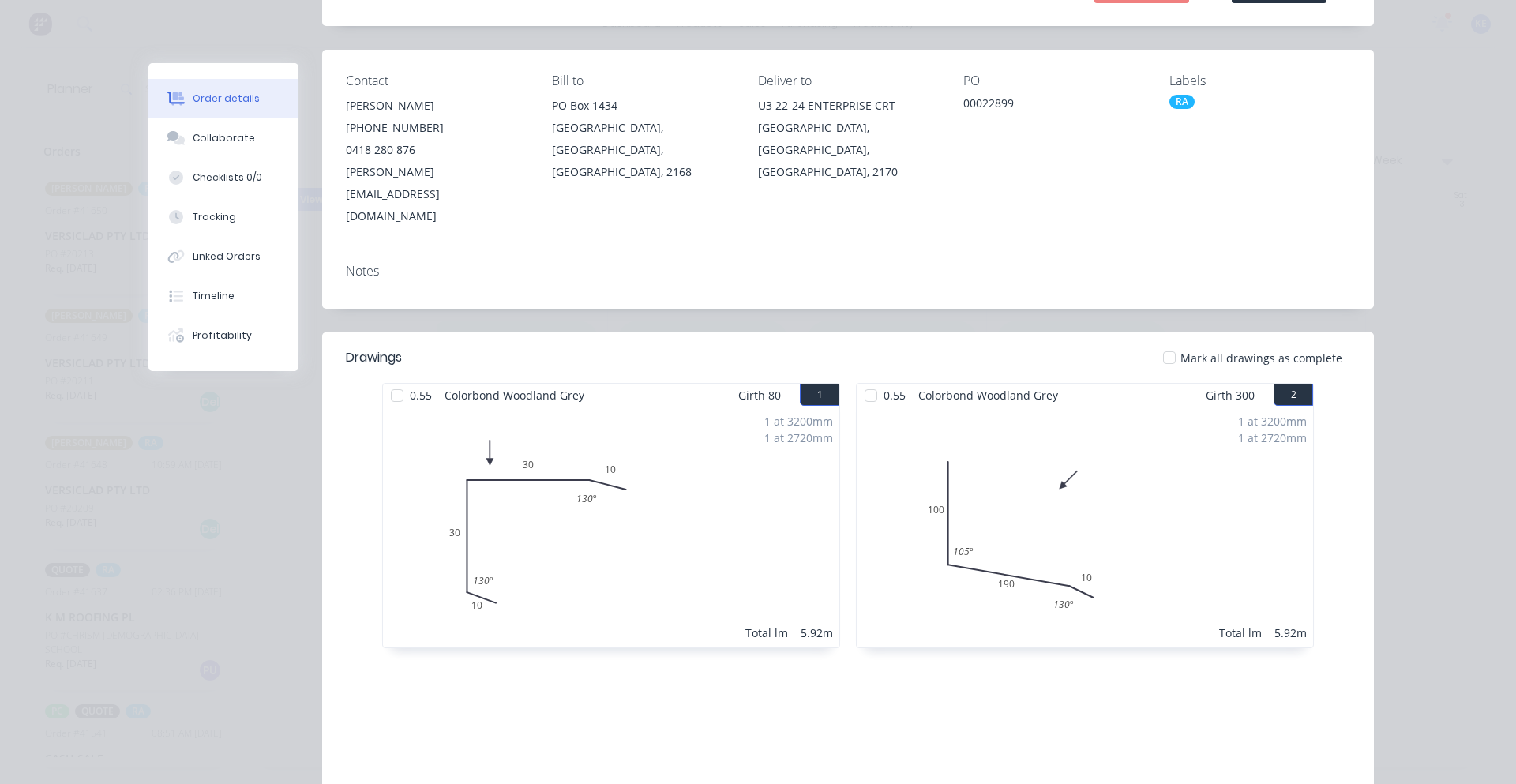
scroll to position [0, 0]
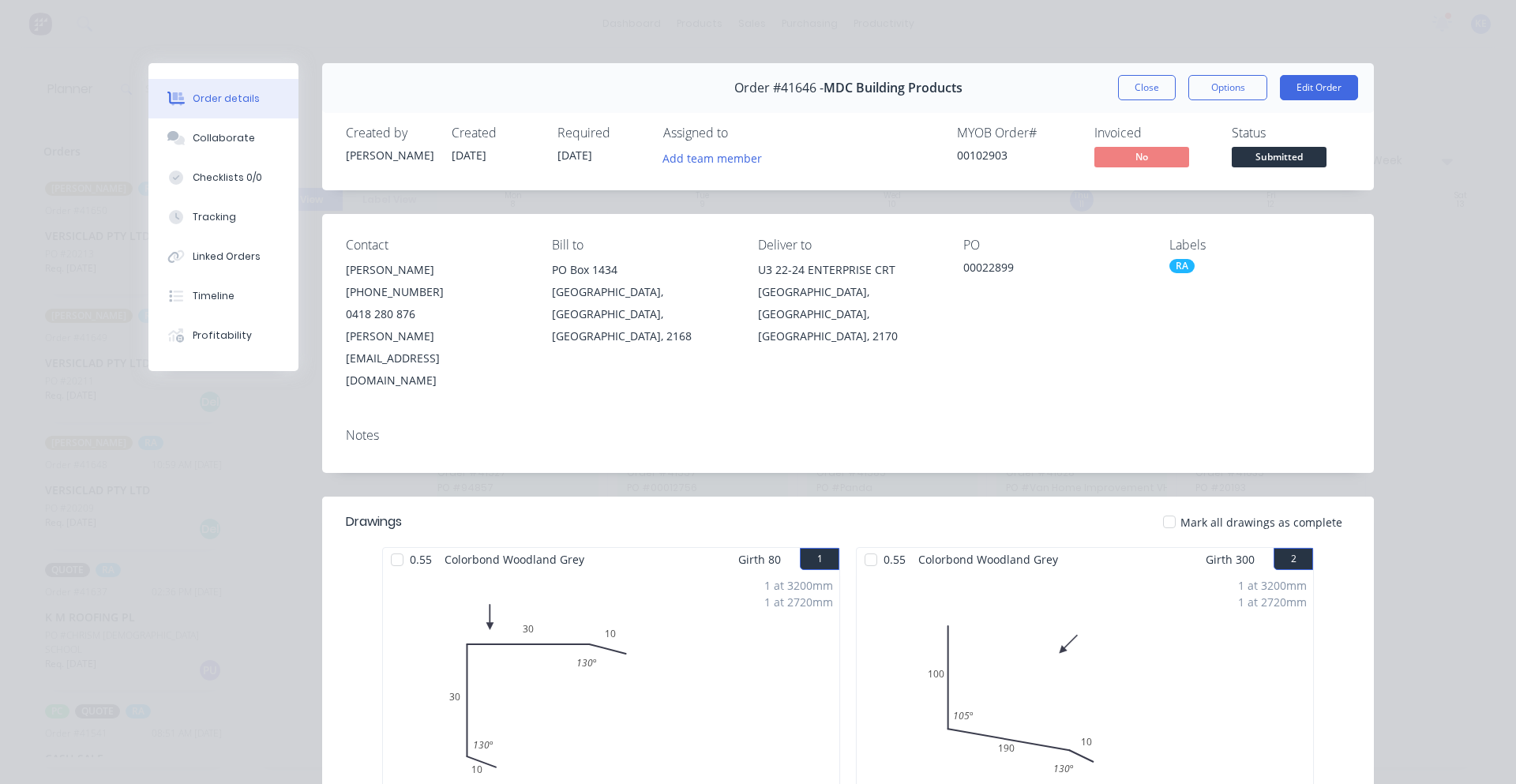
click at [1138, 100] on div "Order #41646 - MDC Building Products Close Options Edit Order" at bounding box center [848, 88] width 1052 height 50
click at [1139, 87] on button "Close" at bounding box center [1146, 88] width 57 height 26
